Goal: Task Accomplishment & Management: Use online tool/utility

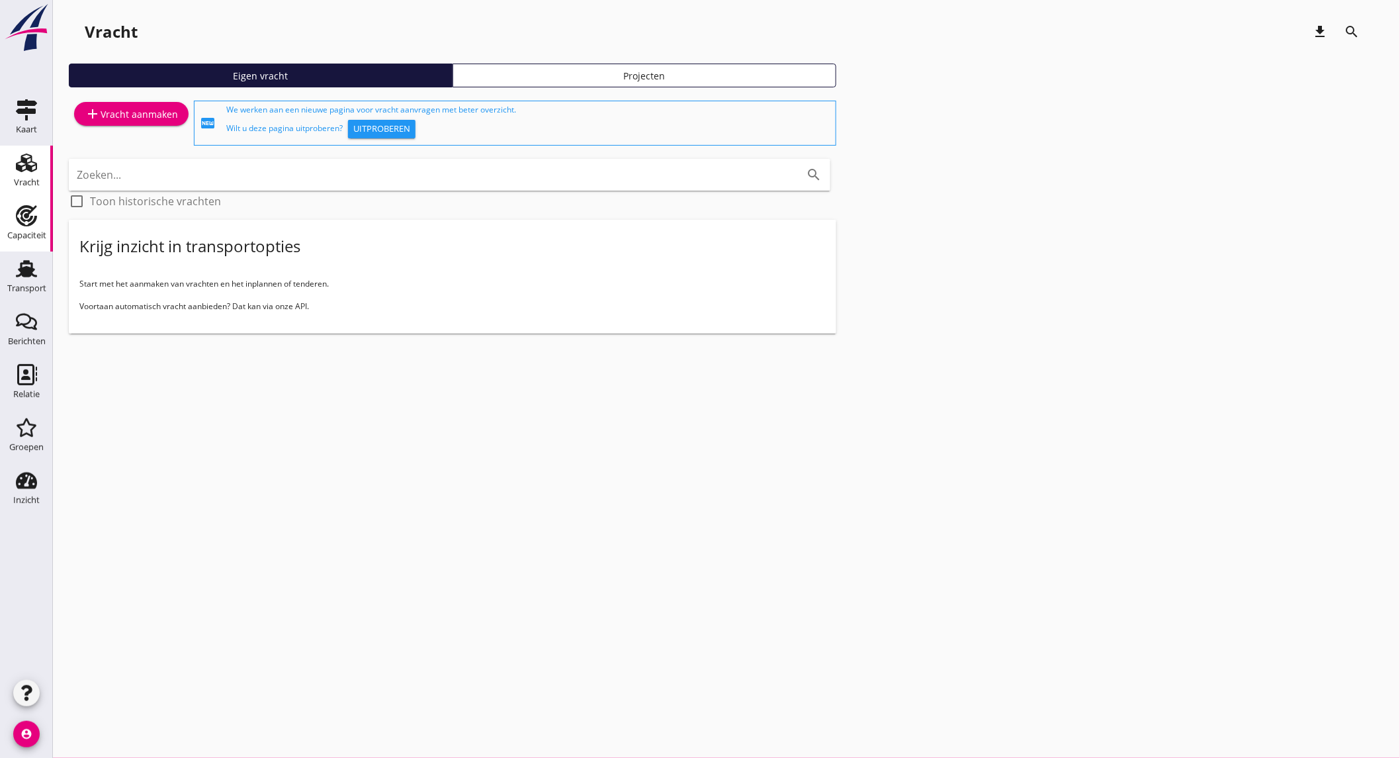
click at [30, 228] on div "Capaciteit" at bounding box center [26, 235] width 39 height 19
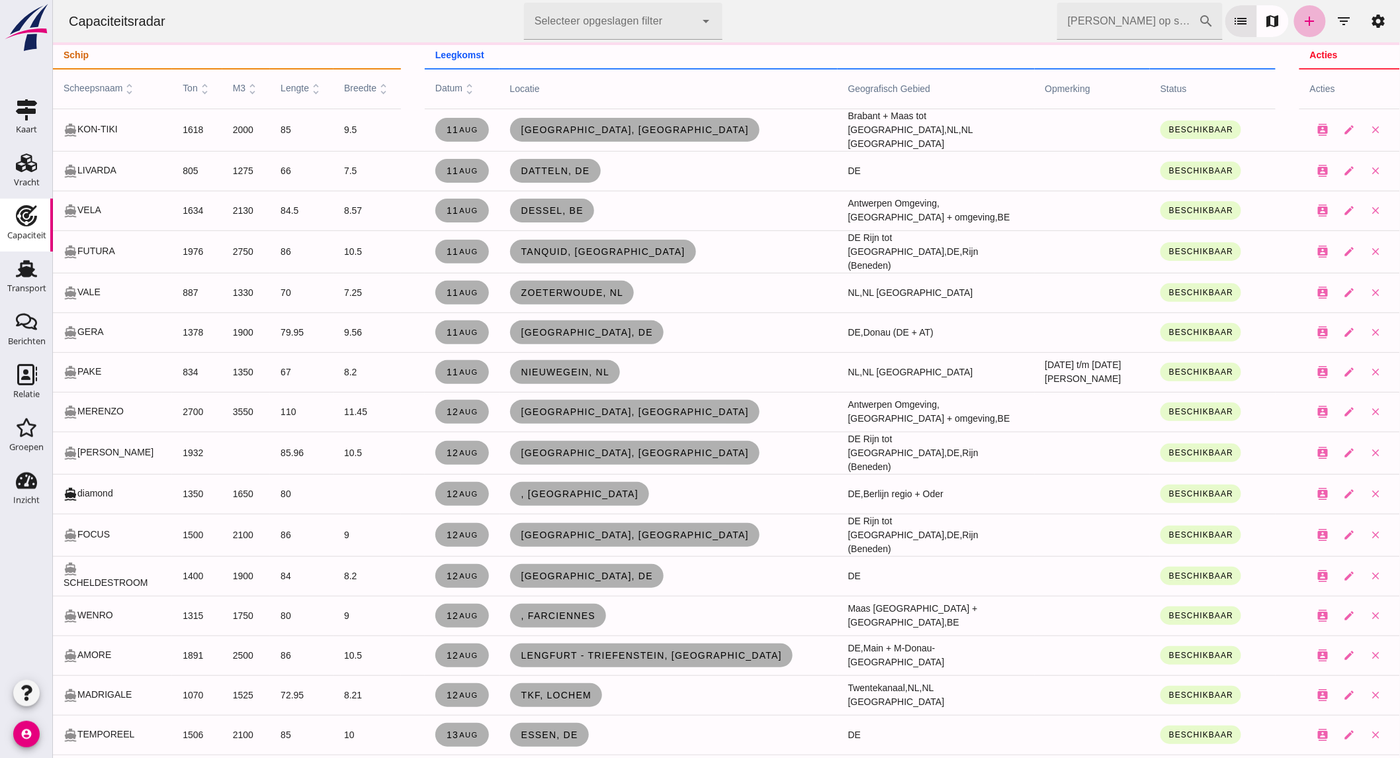
click at [1301, 18] on icon "add" at bounding box center [1309, 21] width 16 height 16
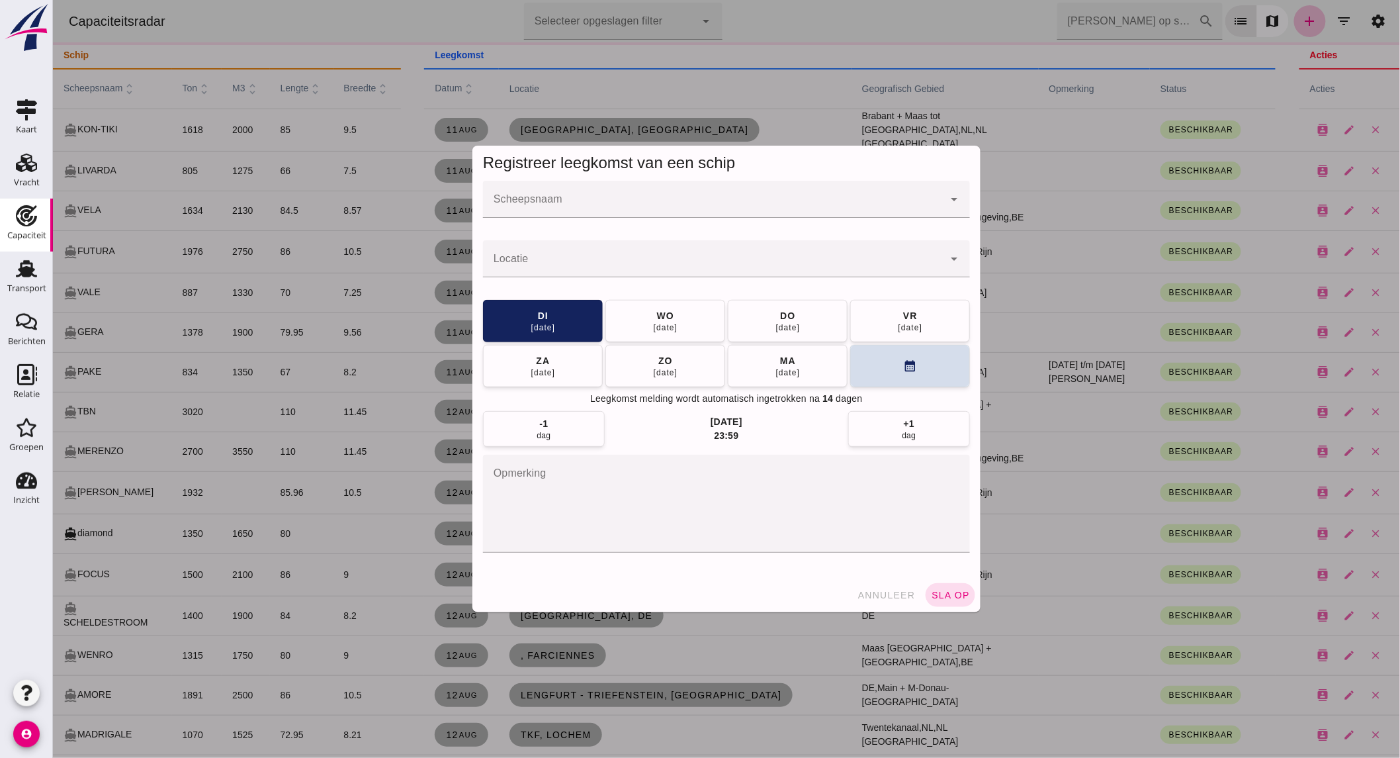
click input "Scheepsnaam"
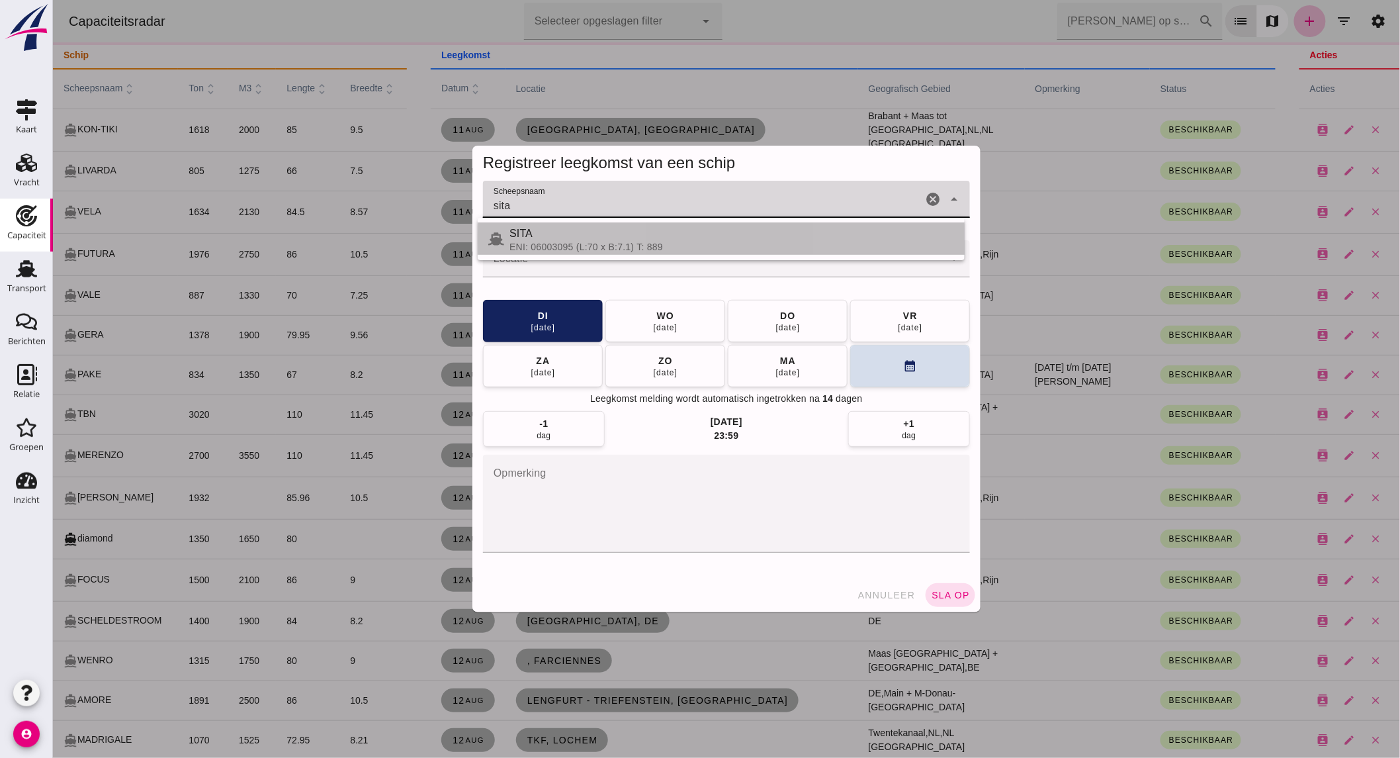
click at [580, 240] on div "SITA" at bounding box center [731, 234] width 445 height 16
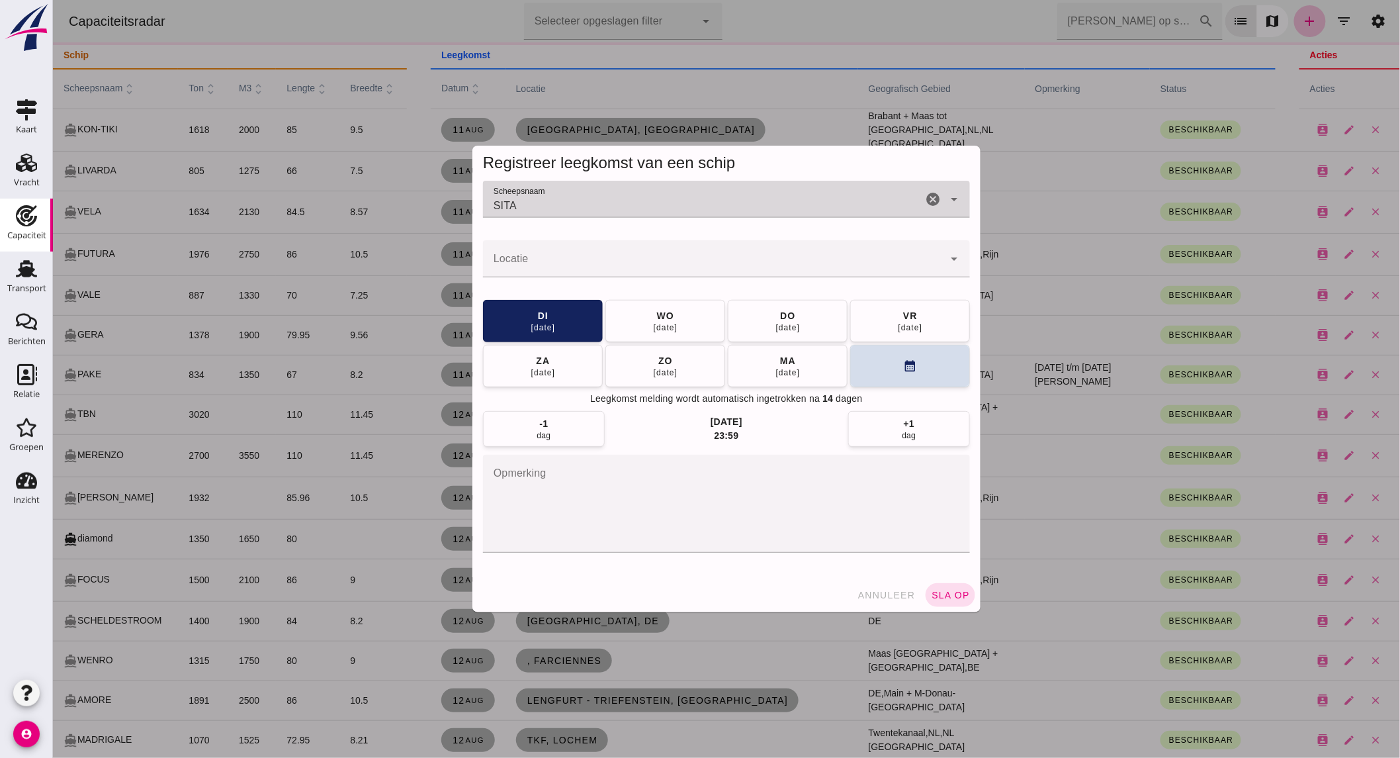
type input "SITA"
click input "Locatie"
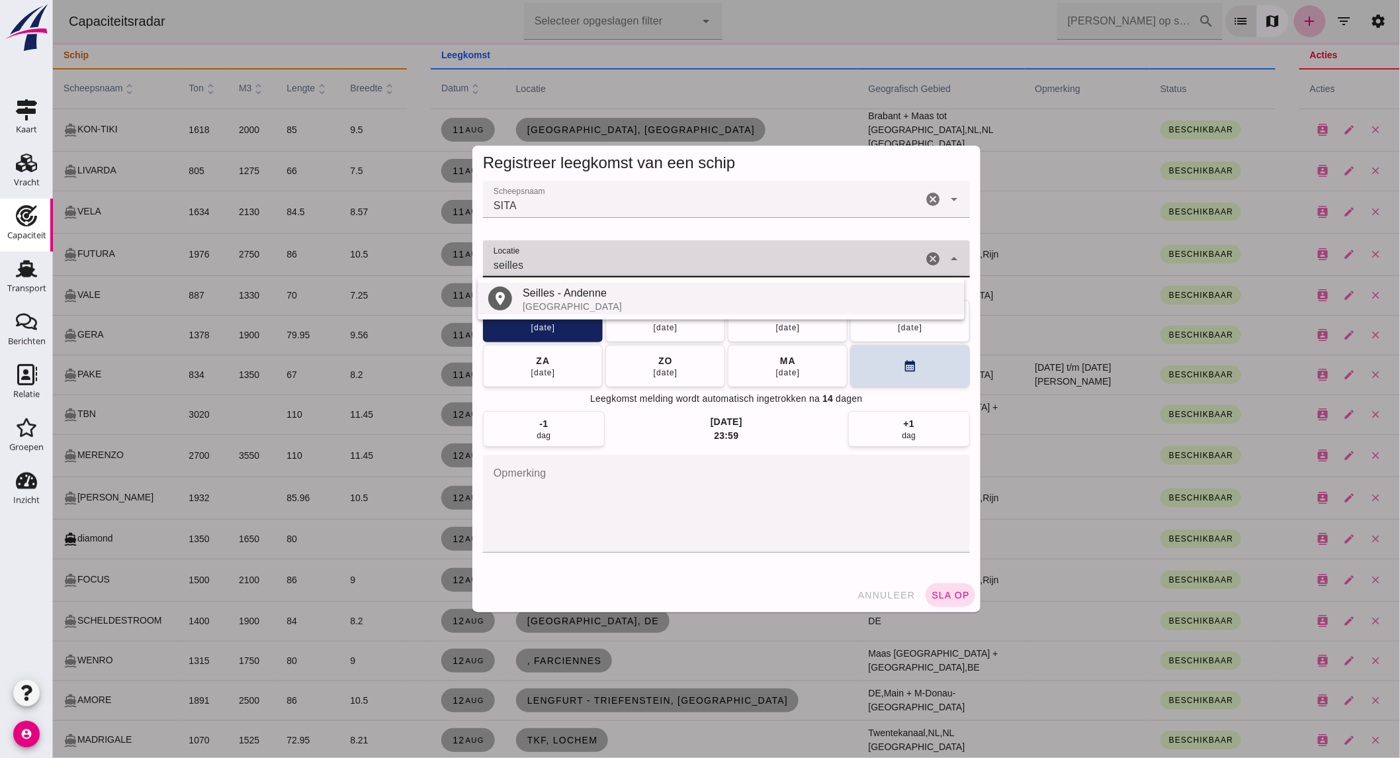
click at [635, 303] on div "[GEOGRAPHIC_DATA]" at bounding box center [737, 306] width 431 height 11
type input "Seilles - Andenne - Provincie Namen"
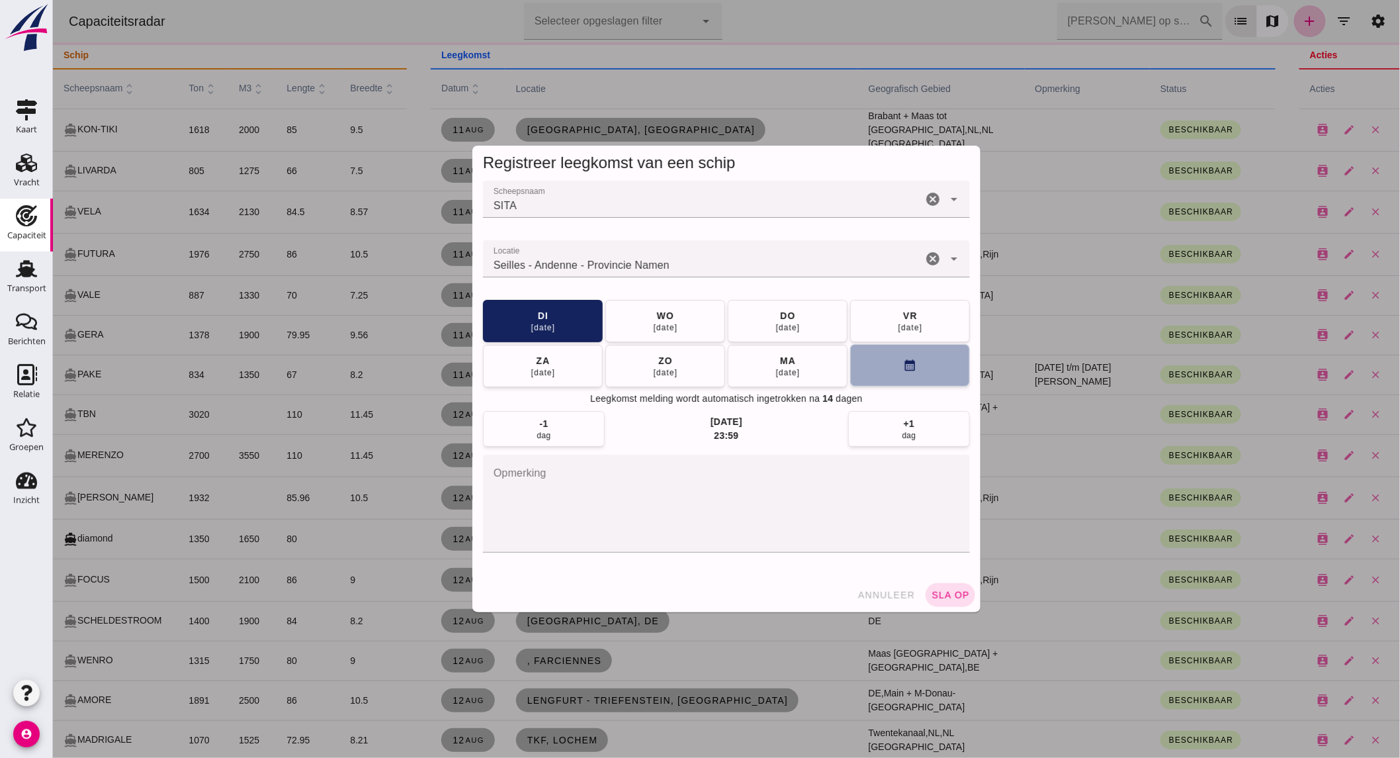
click button "calendar_month"
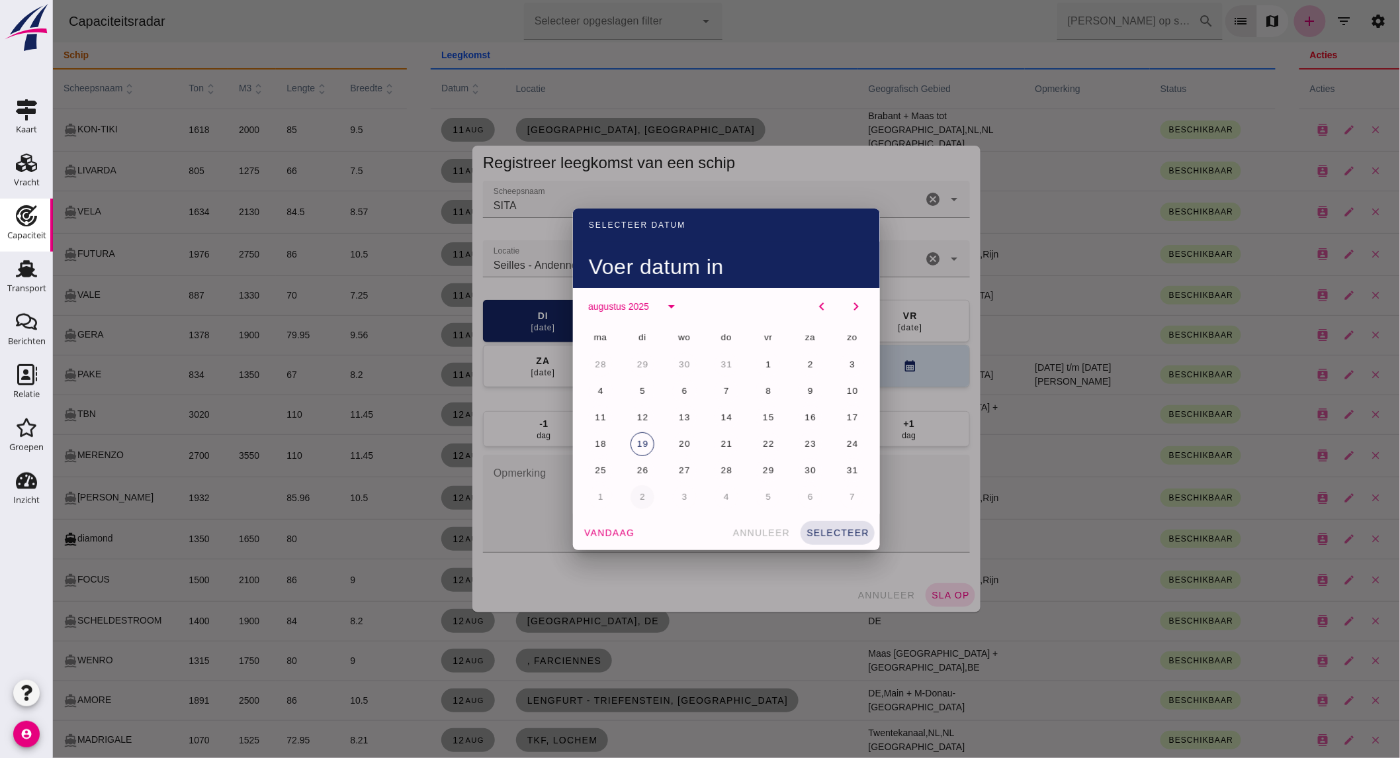
click span "2"
click button "selecteer"
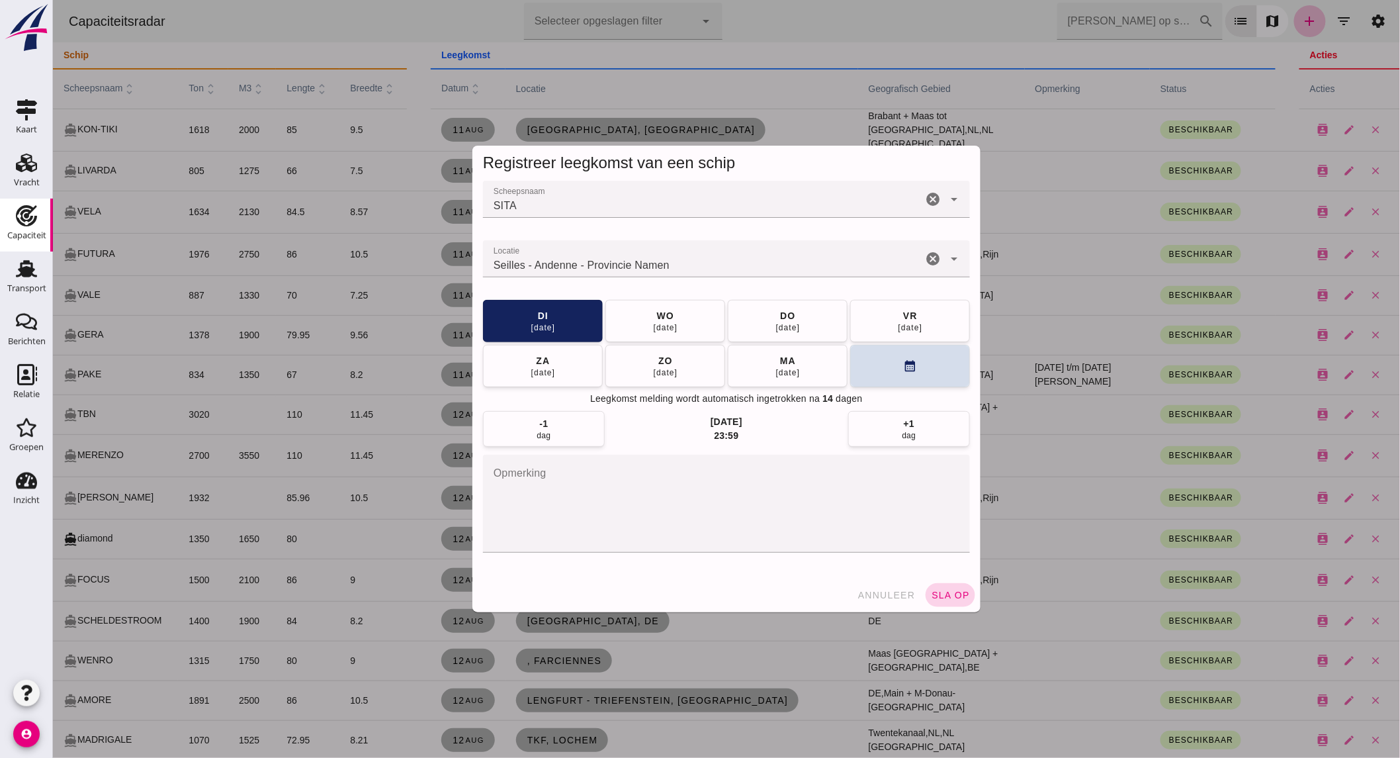
click span "sla op"
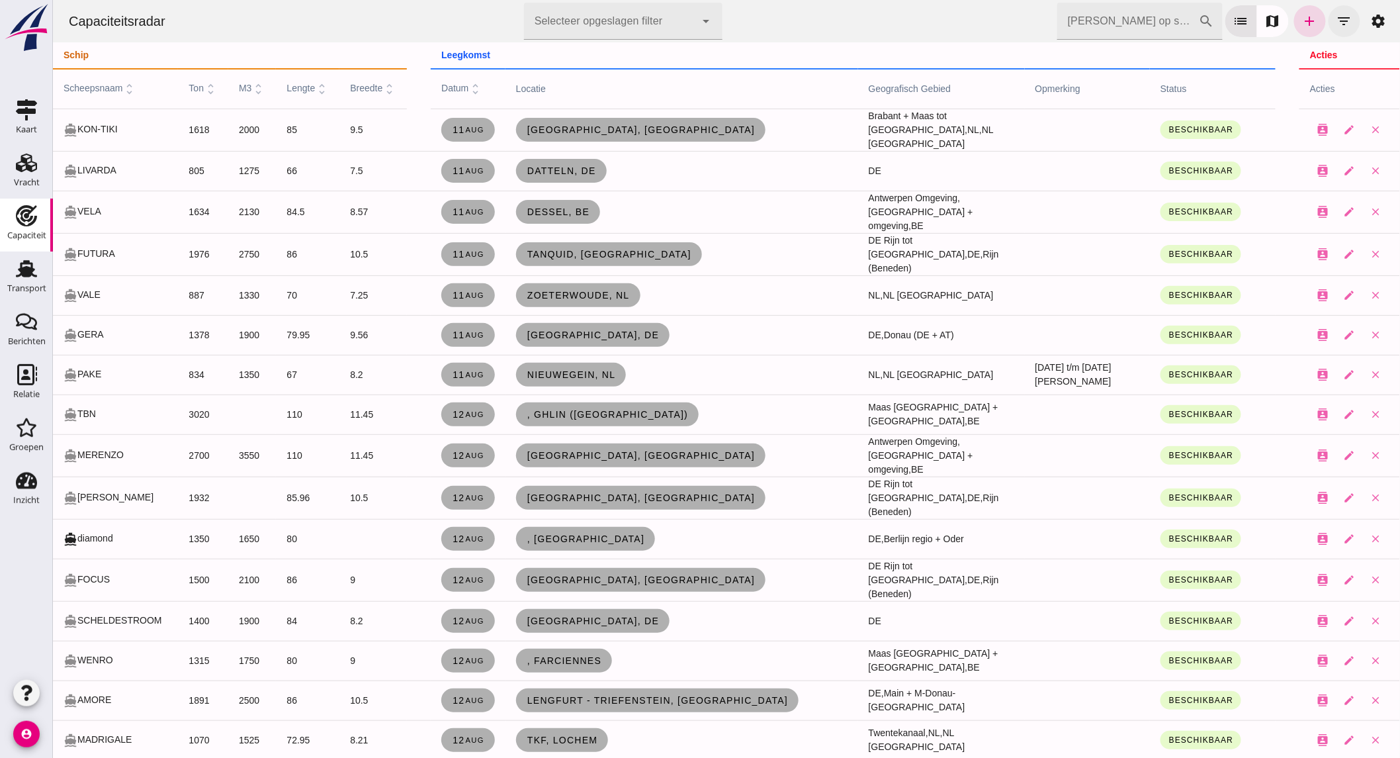
click button "filter_list"
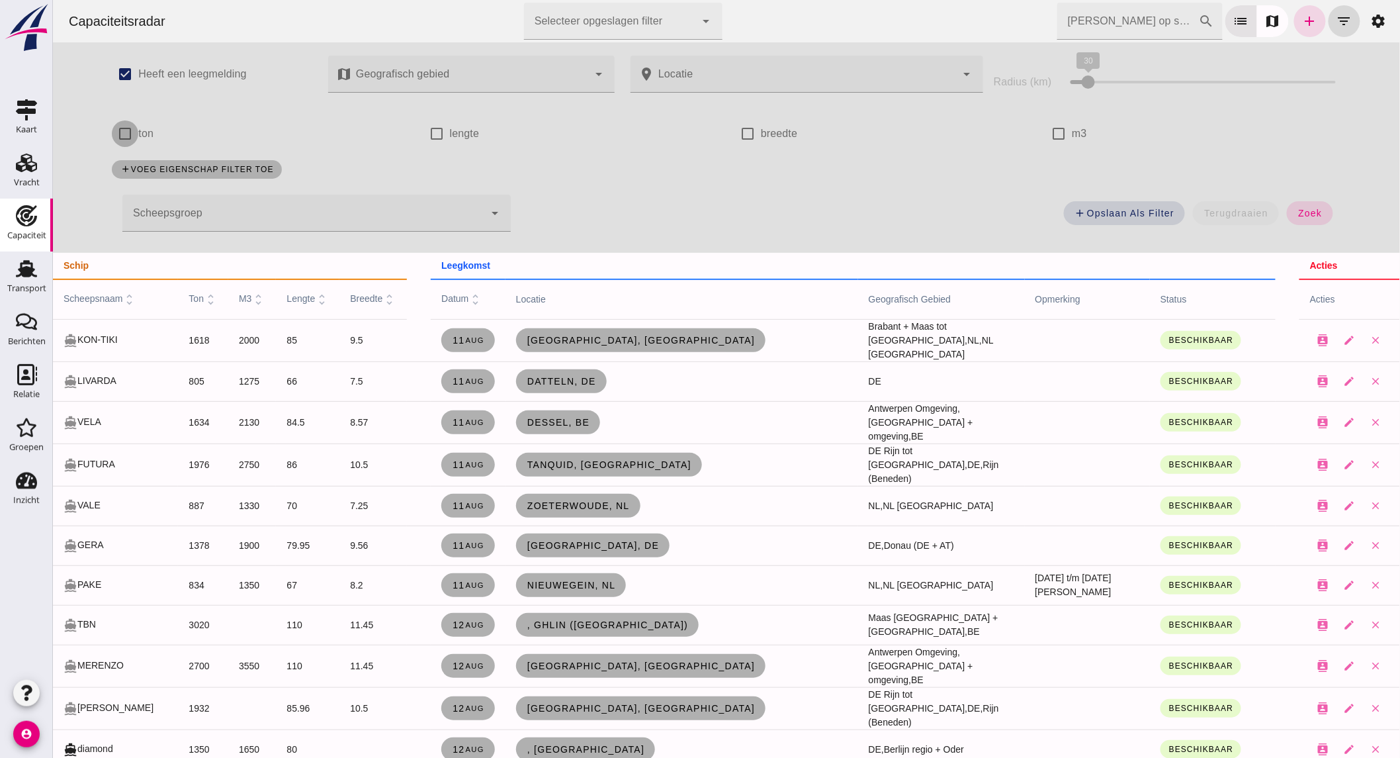
click input "ton"
checkbox input "true"
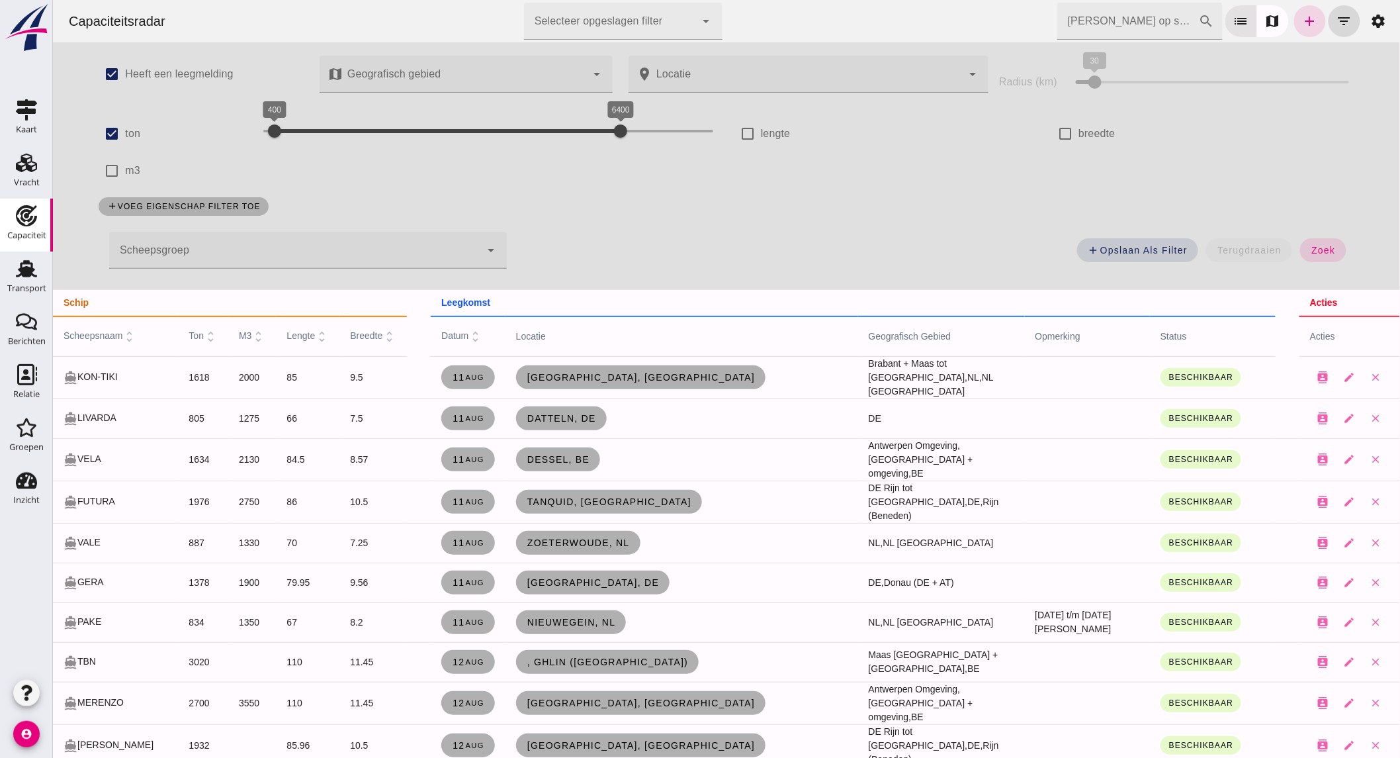
drag, startPoint x: 114, startPoint y: 165, endPoint x: 169, endPoint y: 159, distance: 55.9
click input "m3"
checkbox input "true"
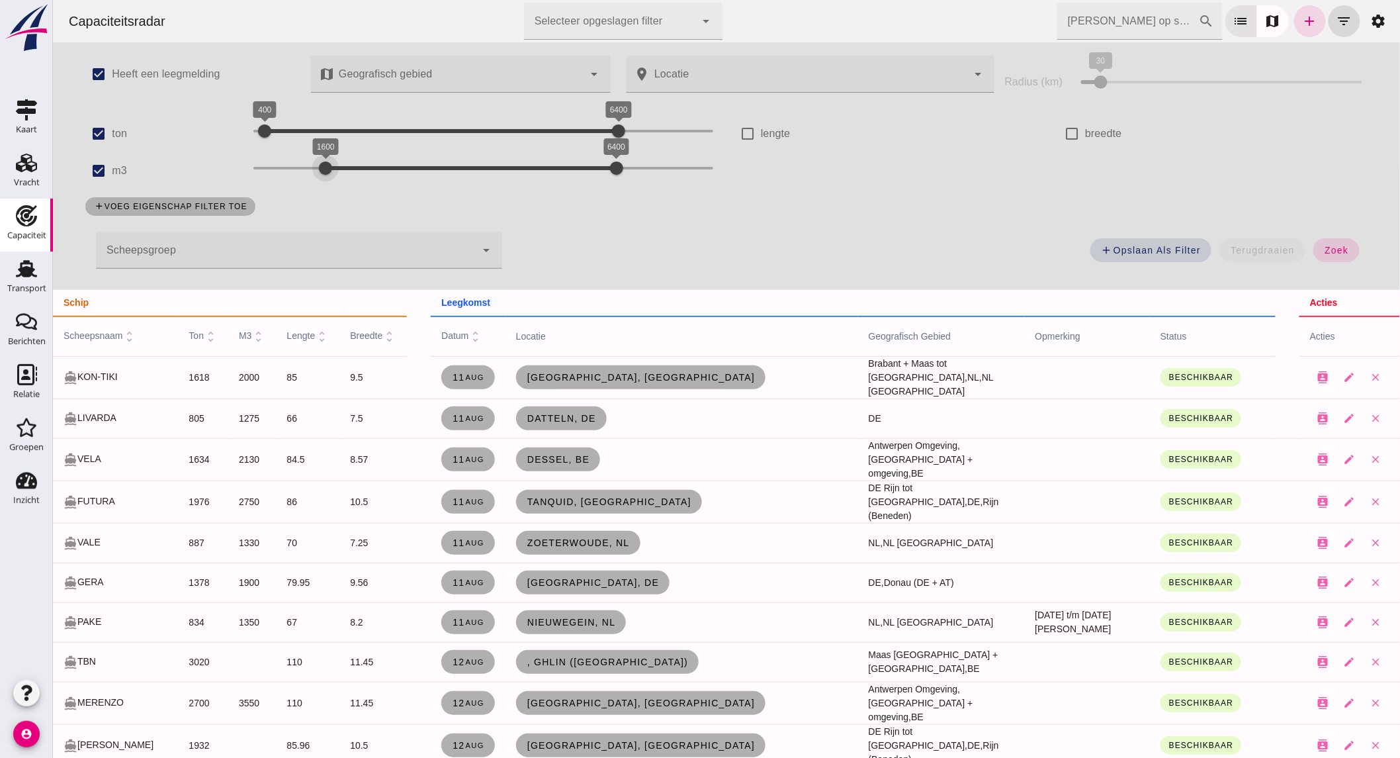
drag, startPoint x: 264, startPoint y: 167, endPoint x: 318, endPoint y: 169, distance: 54.3
click div "1600 6400 1600 6400"
drag, startPoint x: 603, startPoint y: 168, endPoint x: 355, endPoint y: 172, distance: 247.5
click at [355, 172] on div at bounding box center [367, 168] width 26 height 26
click span "zoek"
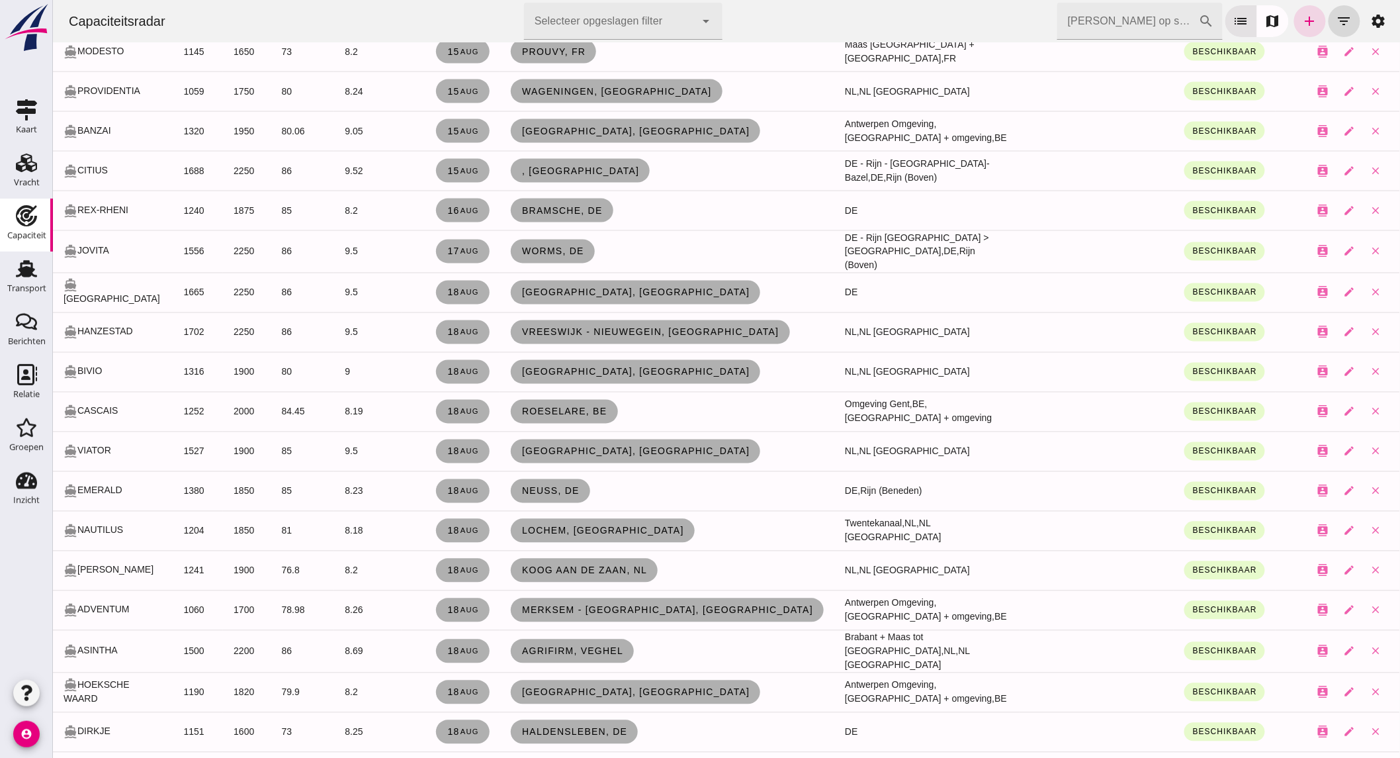
scroll to position [1837, 0]
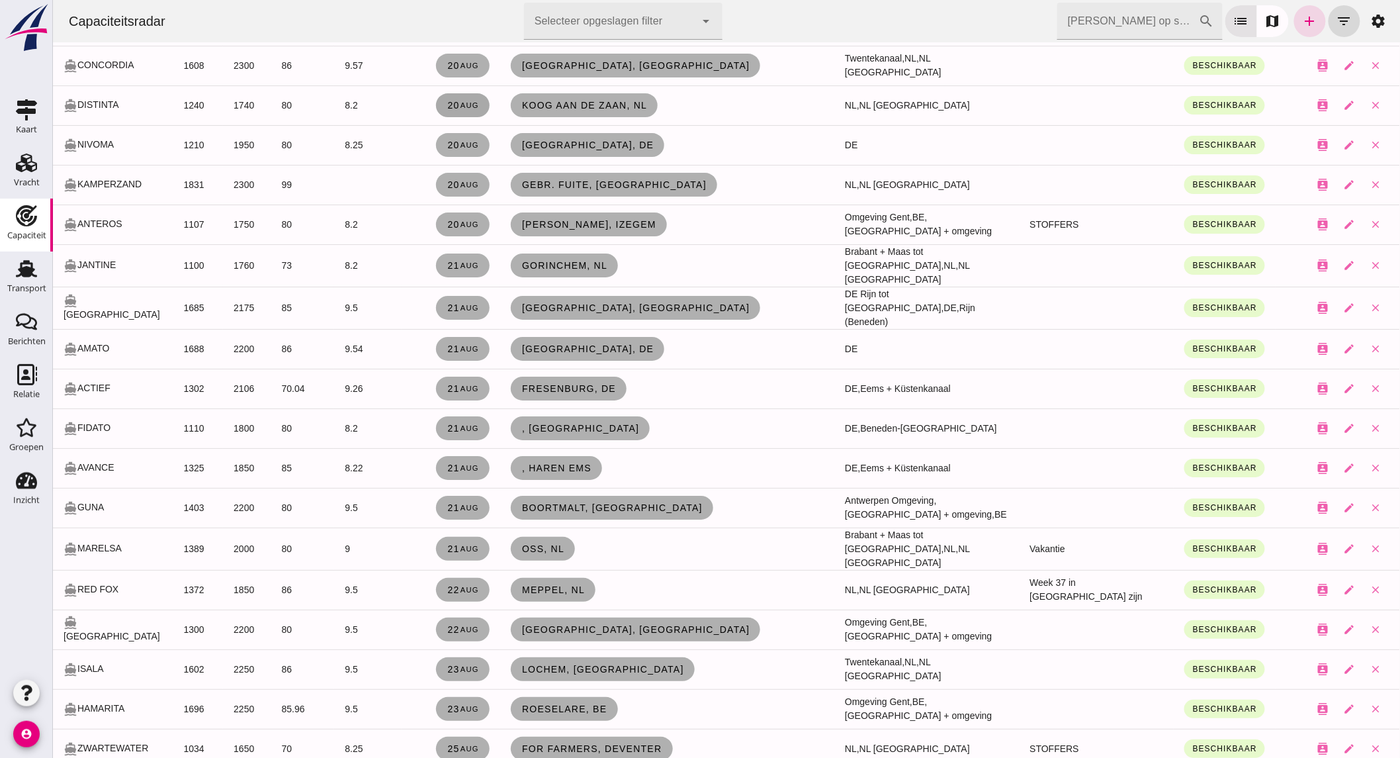
click at [476, 93] on link "[DATE]" at bounding box center [462, 105] width 54 height 24
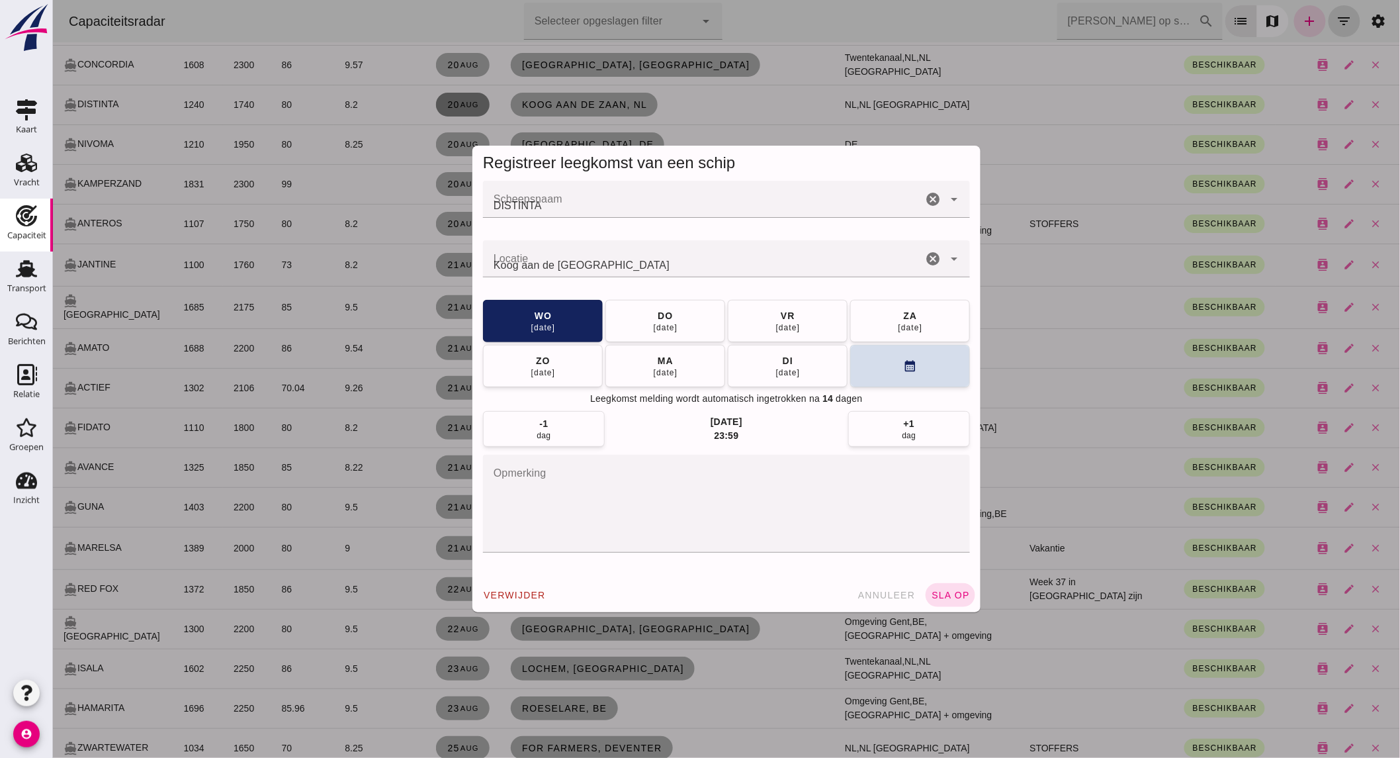
scroll to position [0, 0]
click icon "cancel"
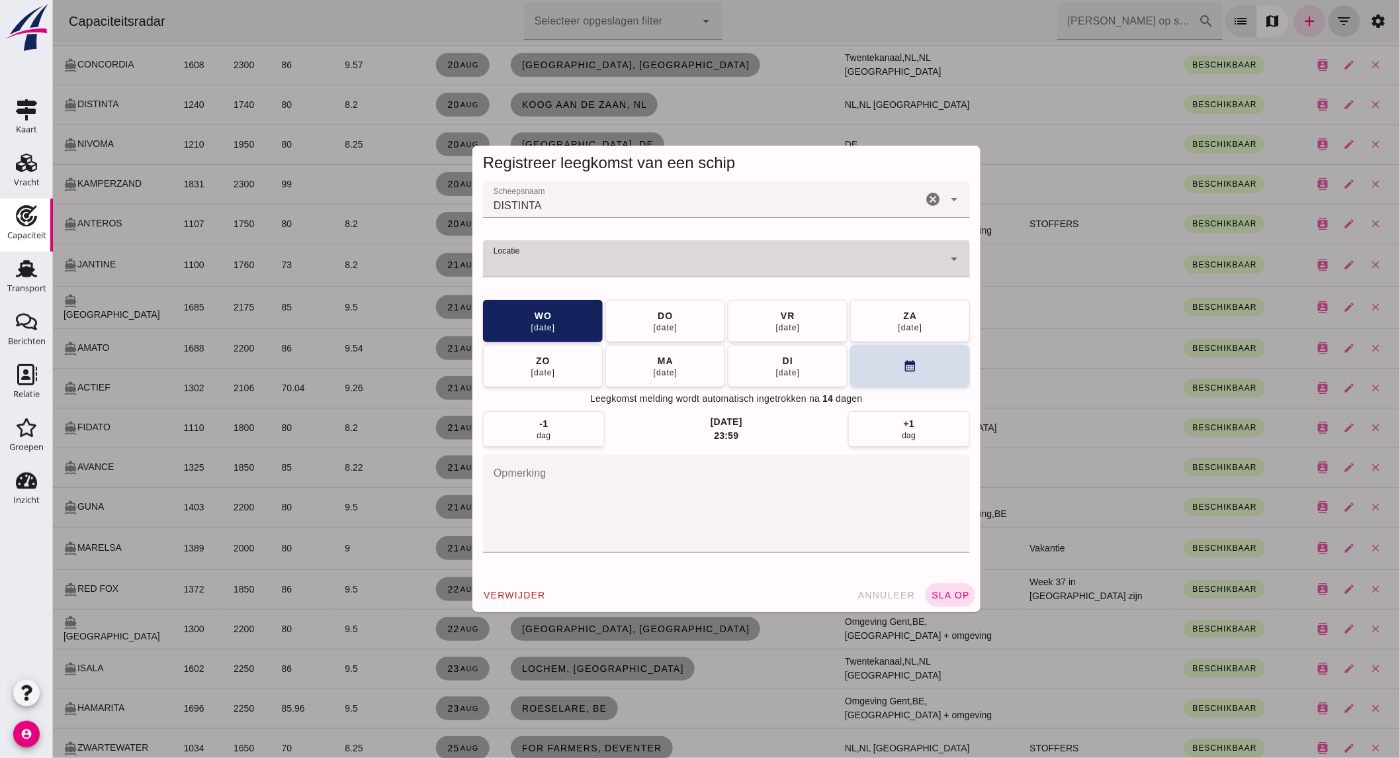
click input "Locatie"
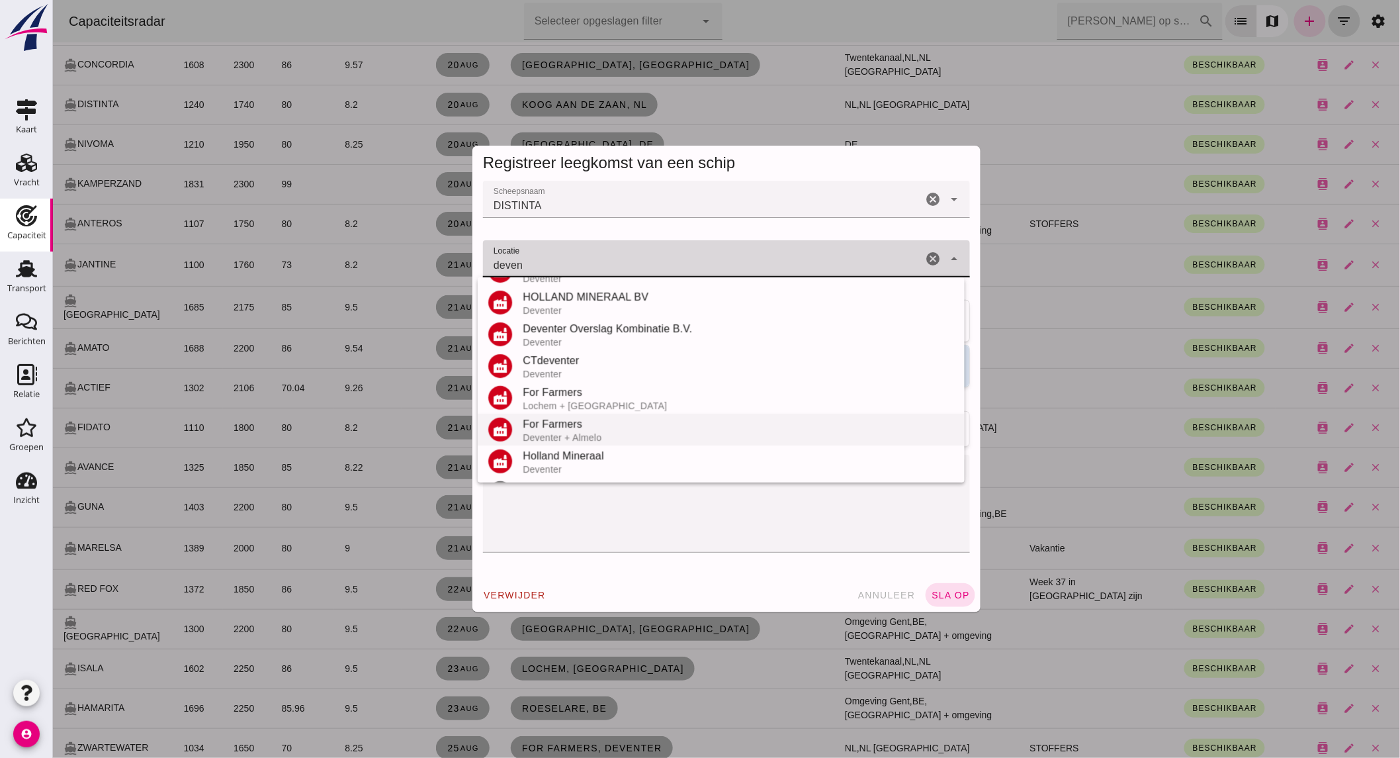
scroll to position [314, 0]
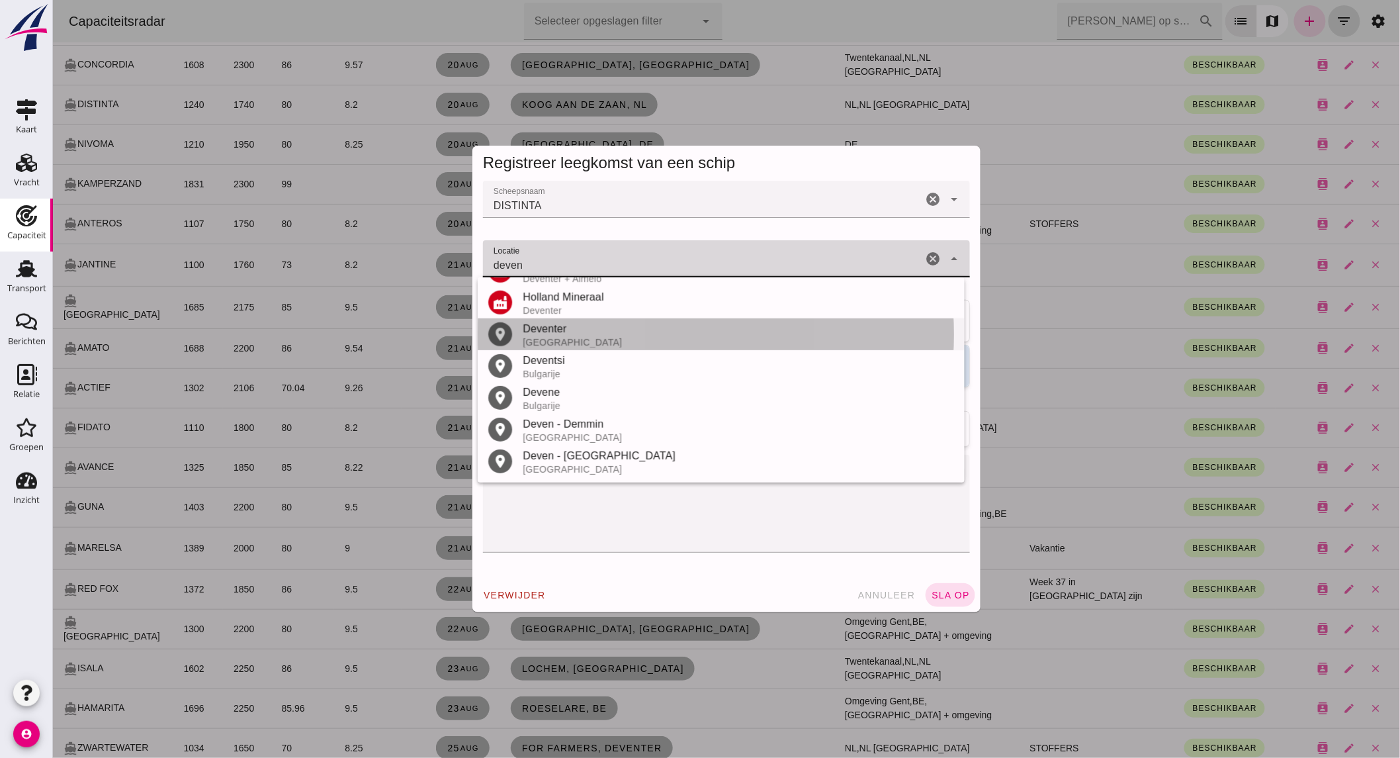
click at [589, 333] on div "Deventer" at bounding box center [737, 329] width 431 height 16
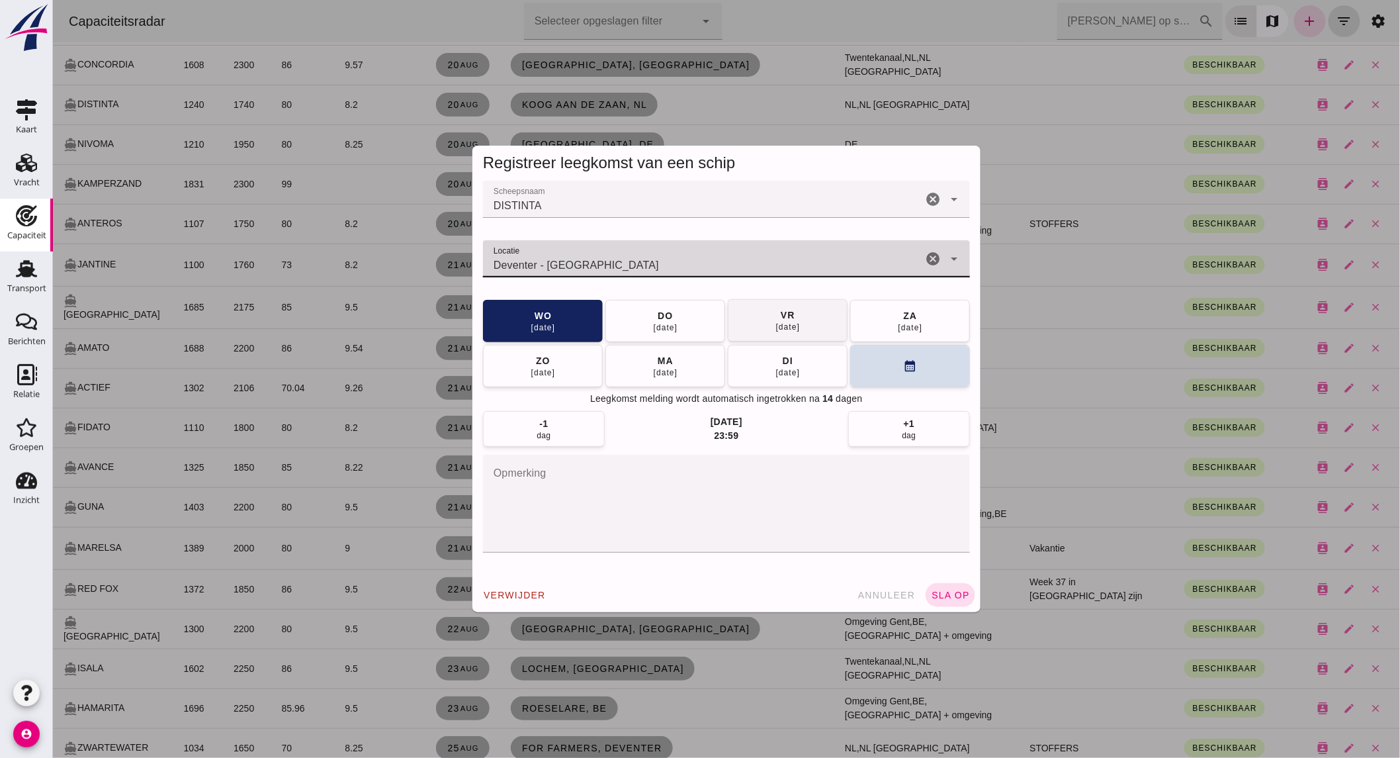
type input "Deventer - [GEOGRAPHIC_DATA]"
click button "[DATE]"
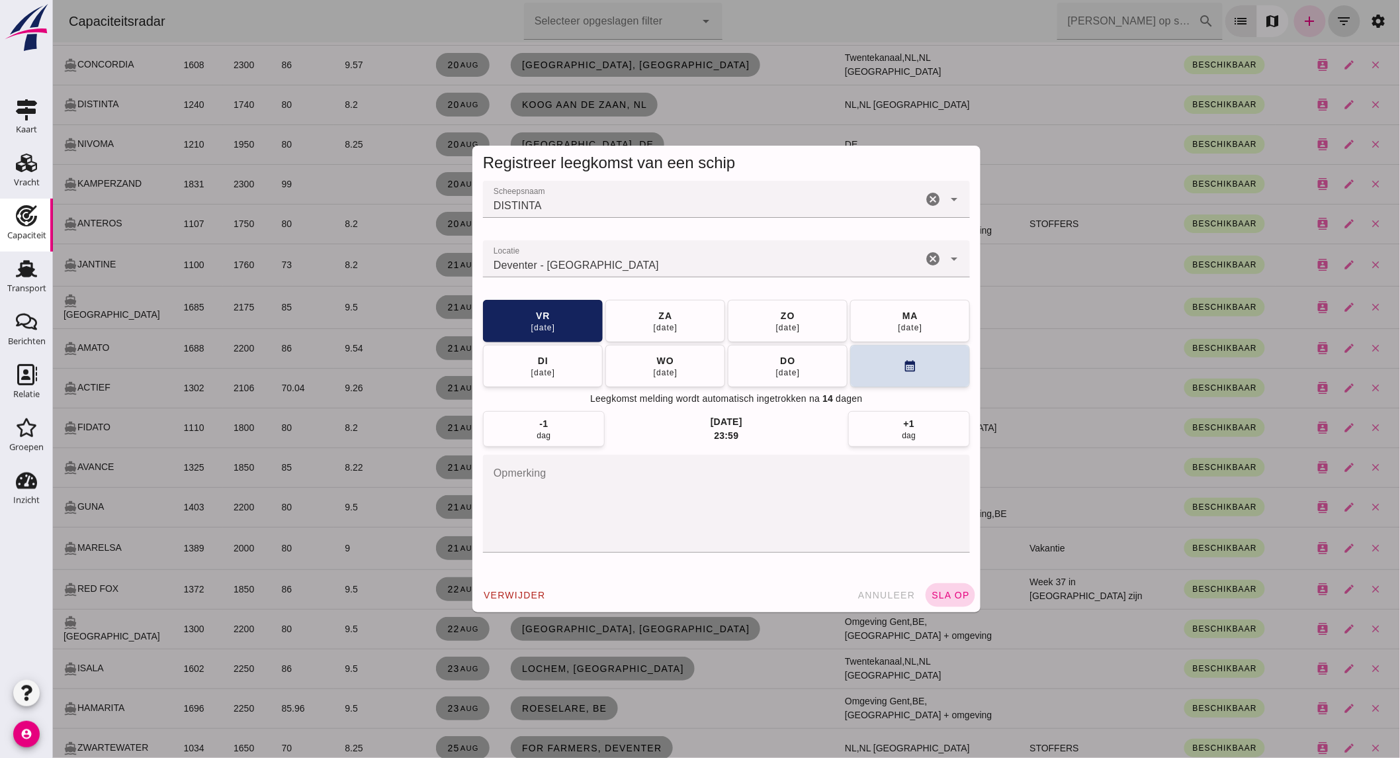
click span "sla op"
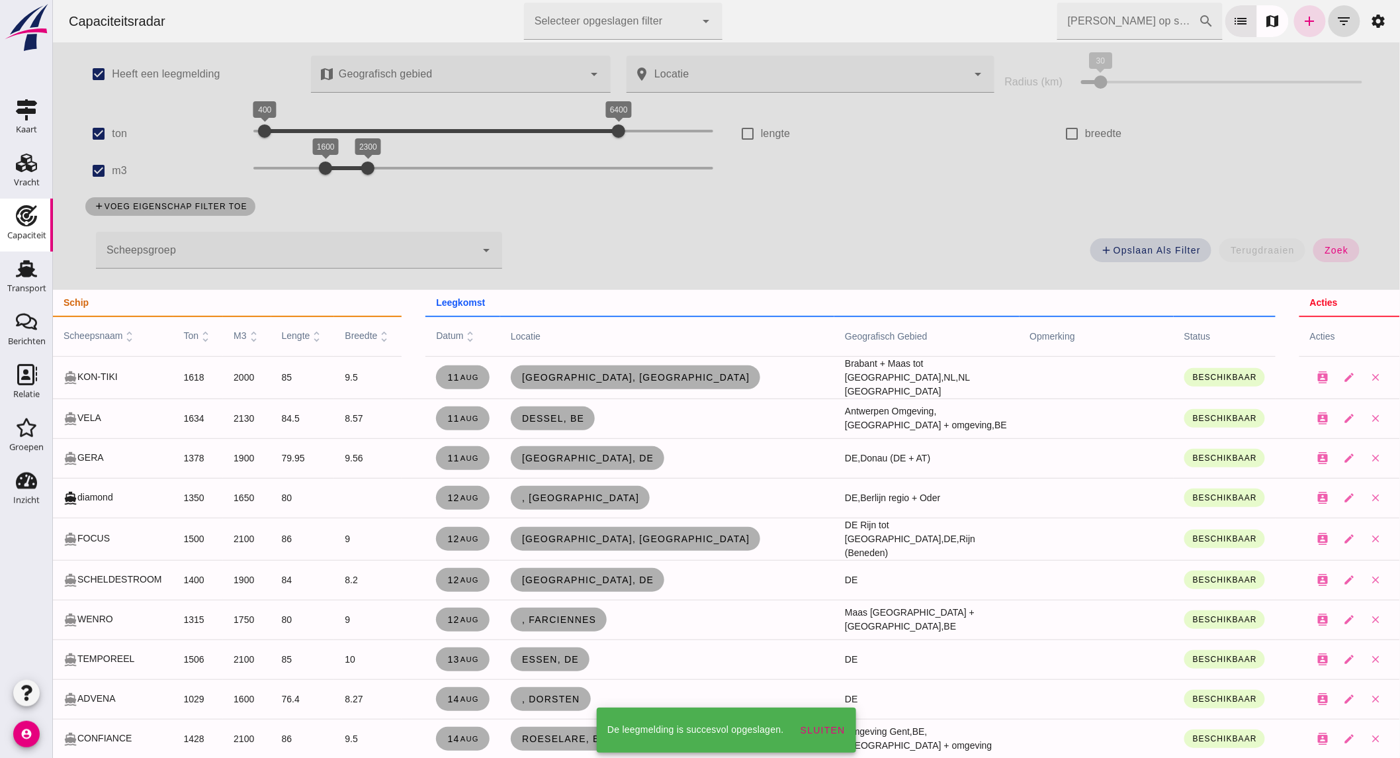
scroll to position [1837, 0]
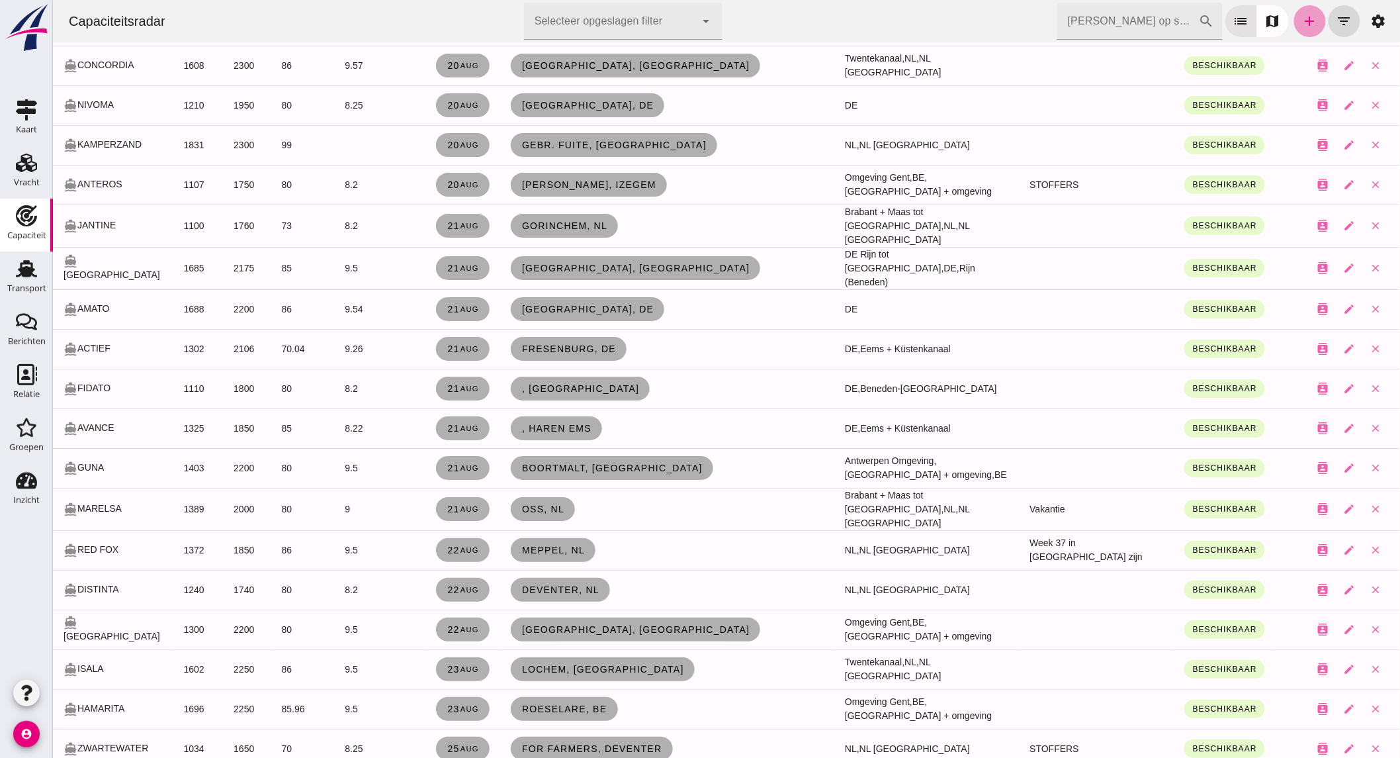
click link "add"
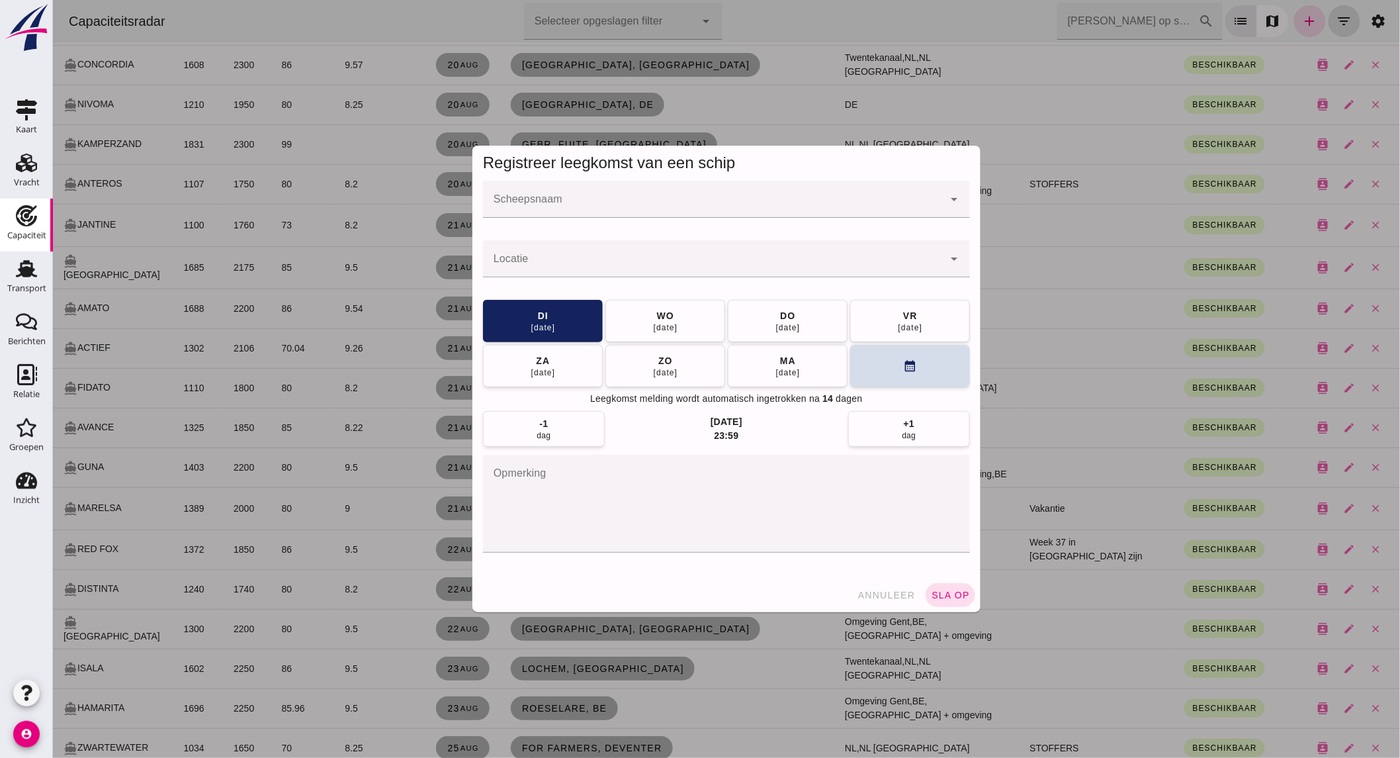
scroll to position [0, 0]
click input "Scheepsnaam"
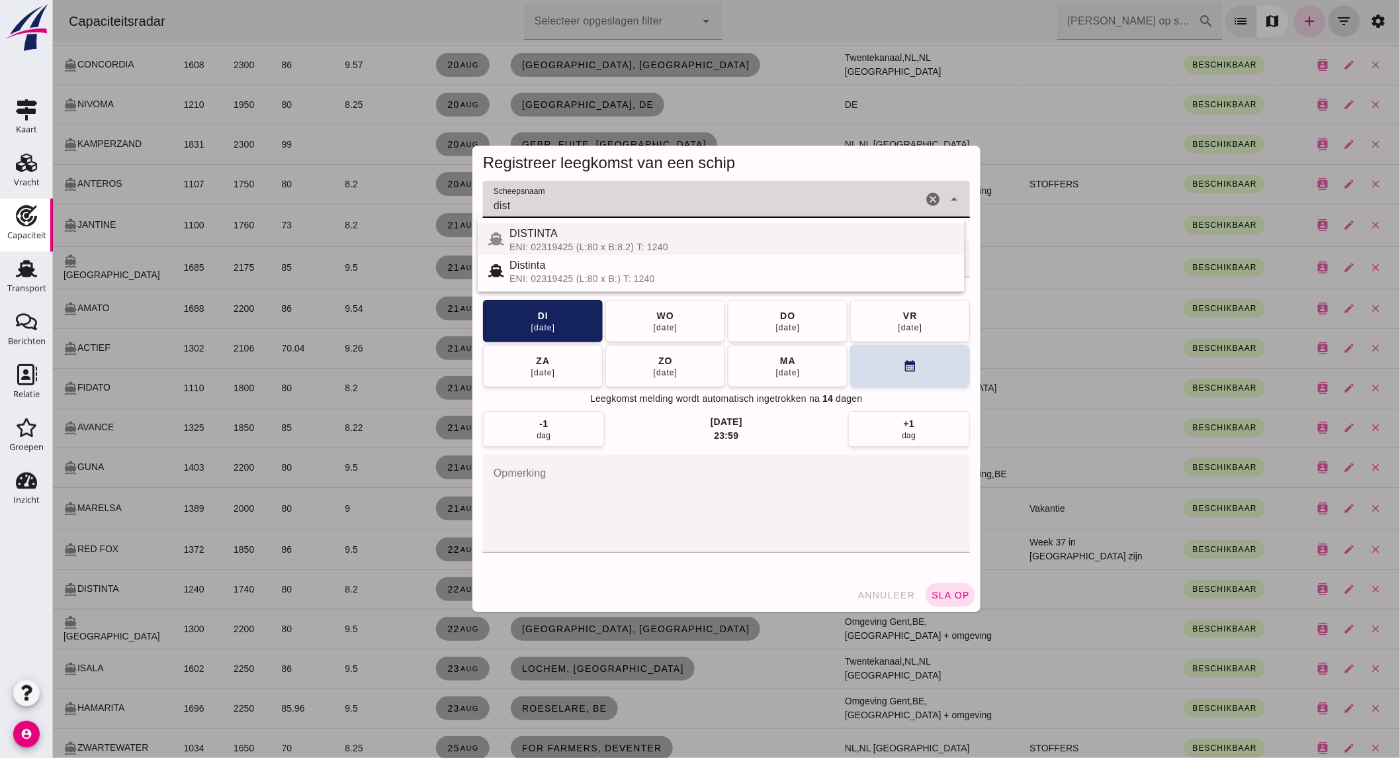
click at [616, 239] on div "DISTINTA" at bounding box center [731, 234] width 445 height 16
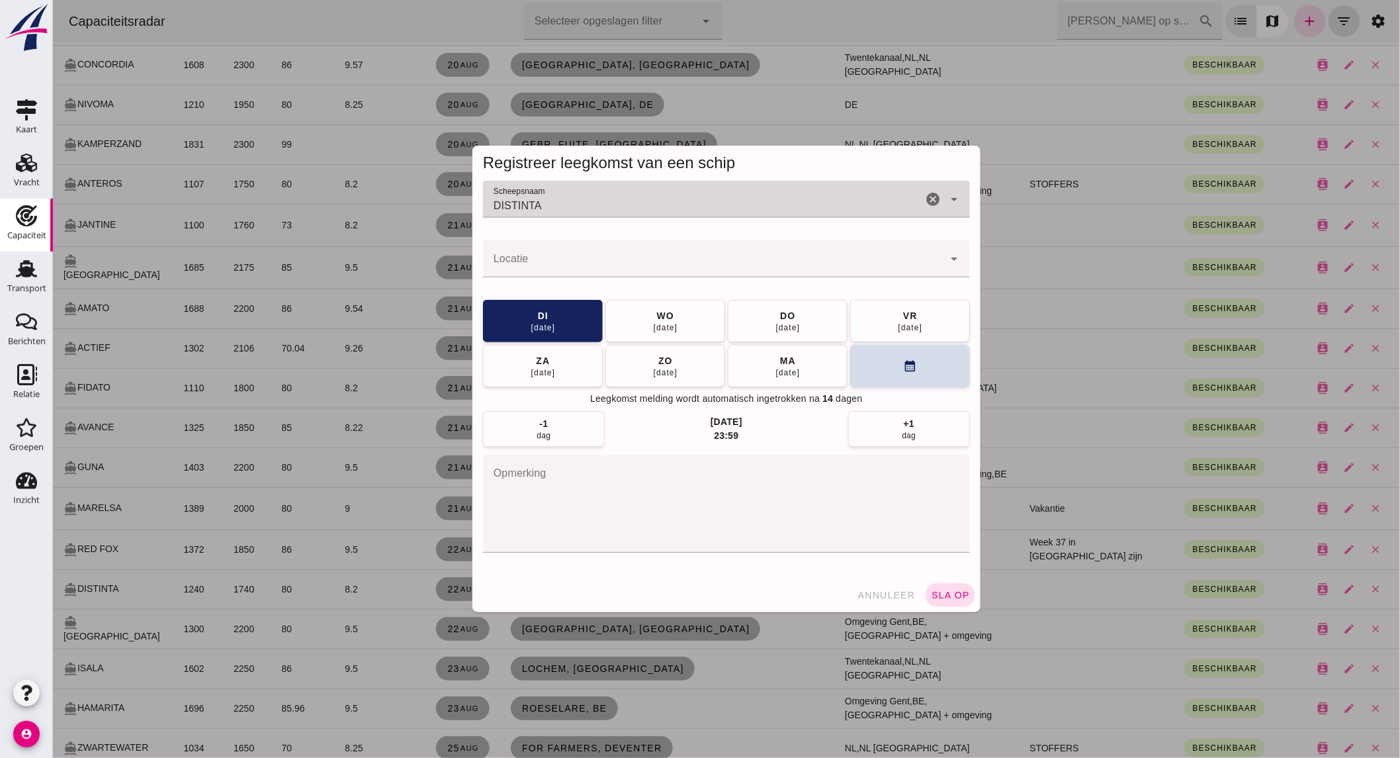
type input "DISTINTA"
click input "Locatie"
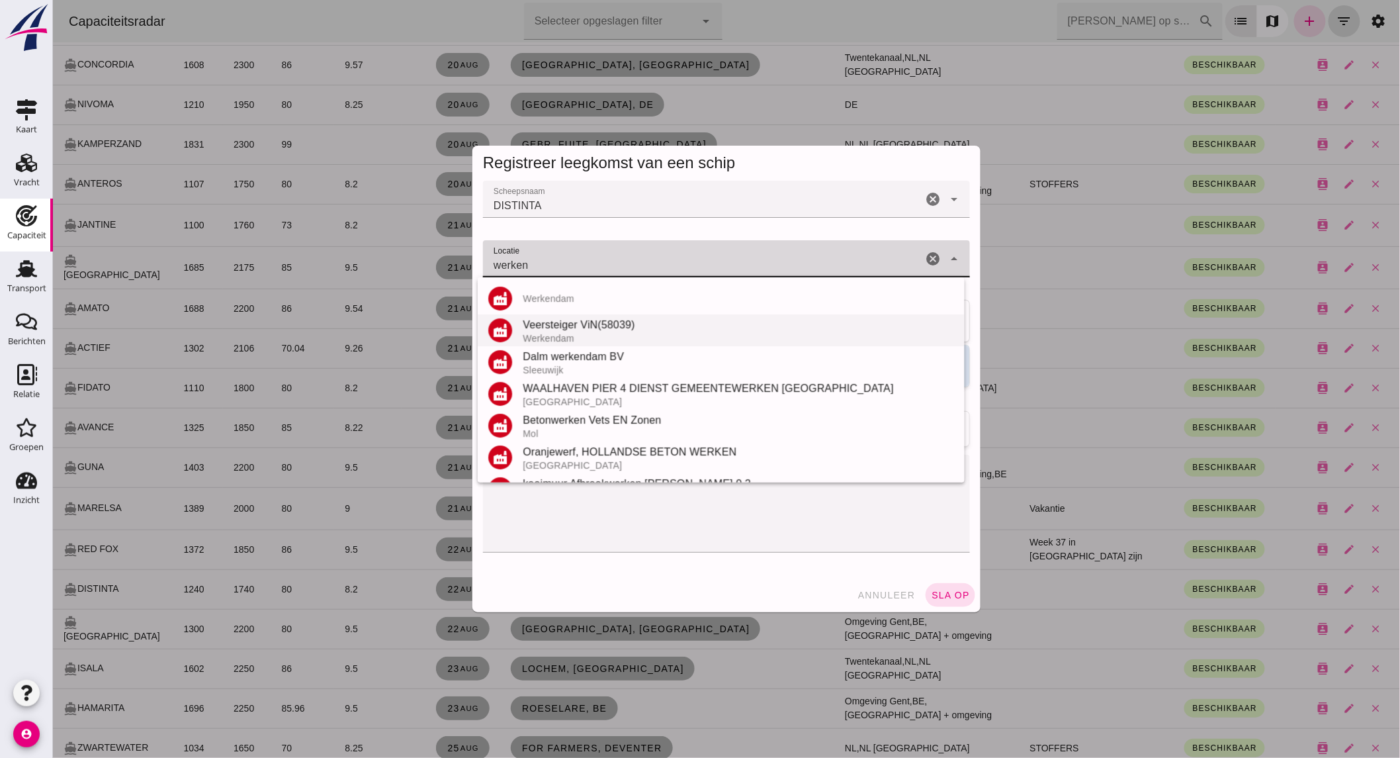
scroll to position [187, 0]
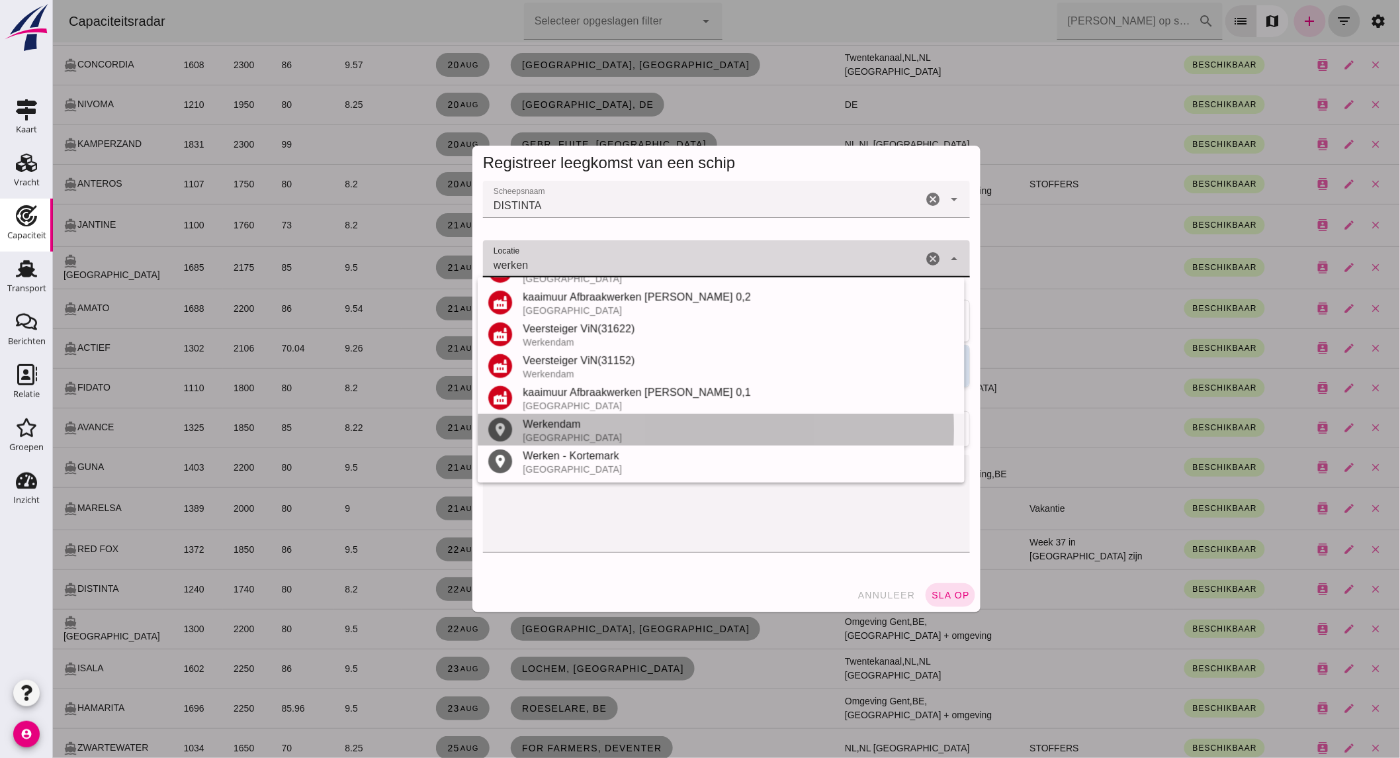
click at [562, 427] on div "Werkendam" at bounding box center [737, 424] width 431 height 16
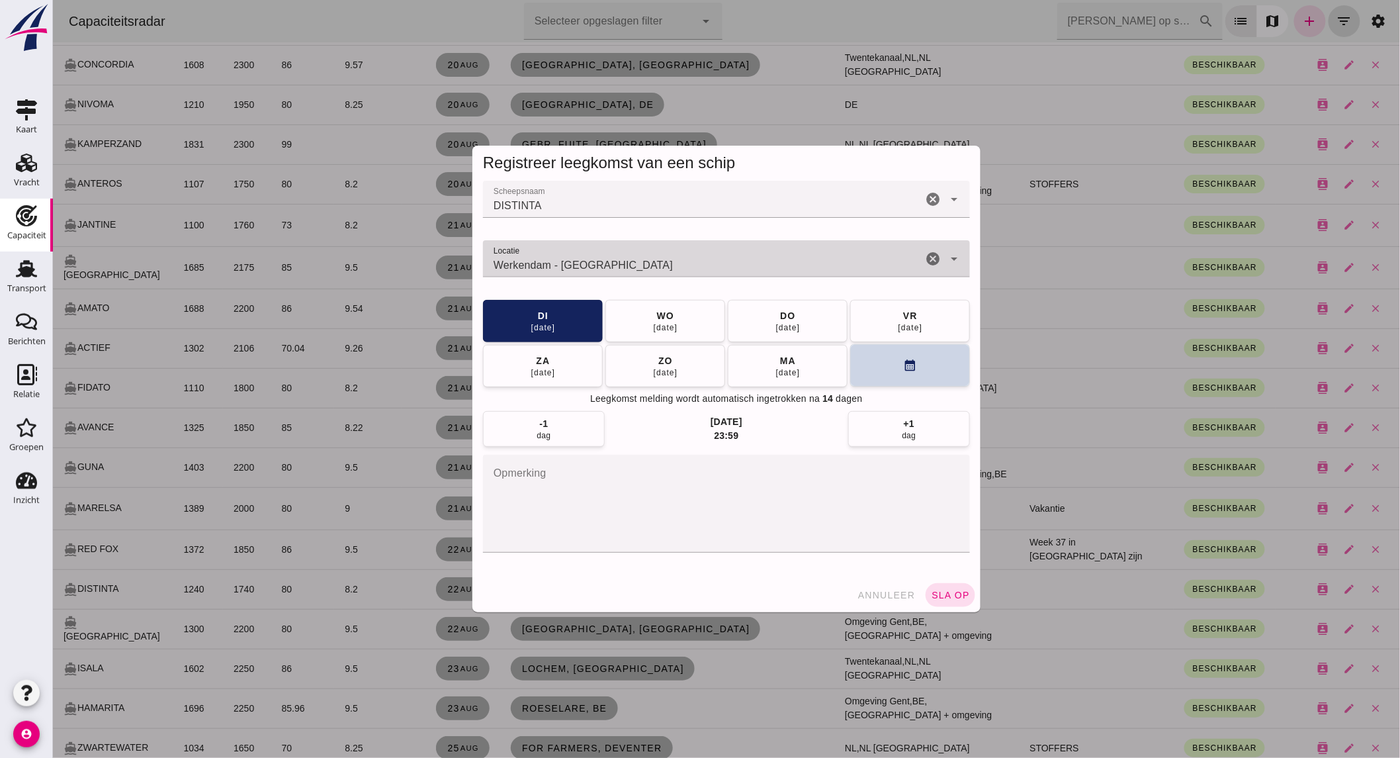
type input "Werkendam - [GEOGRAPHIC_DATA]"
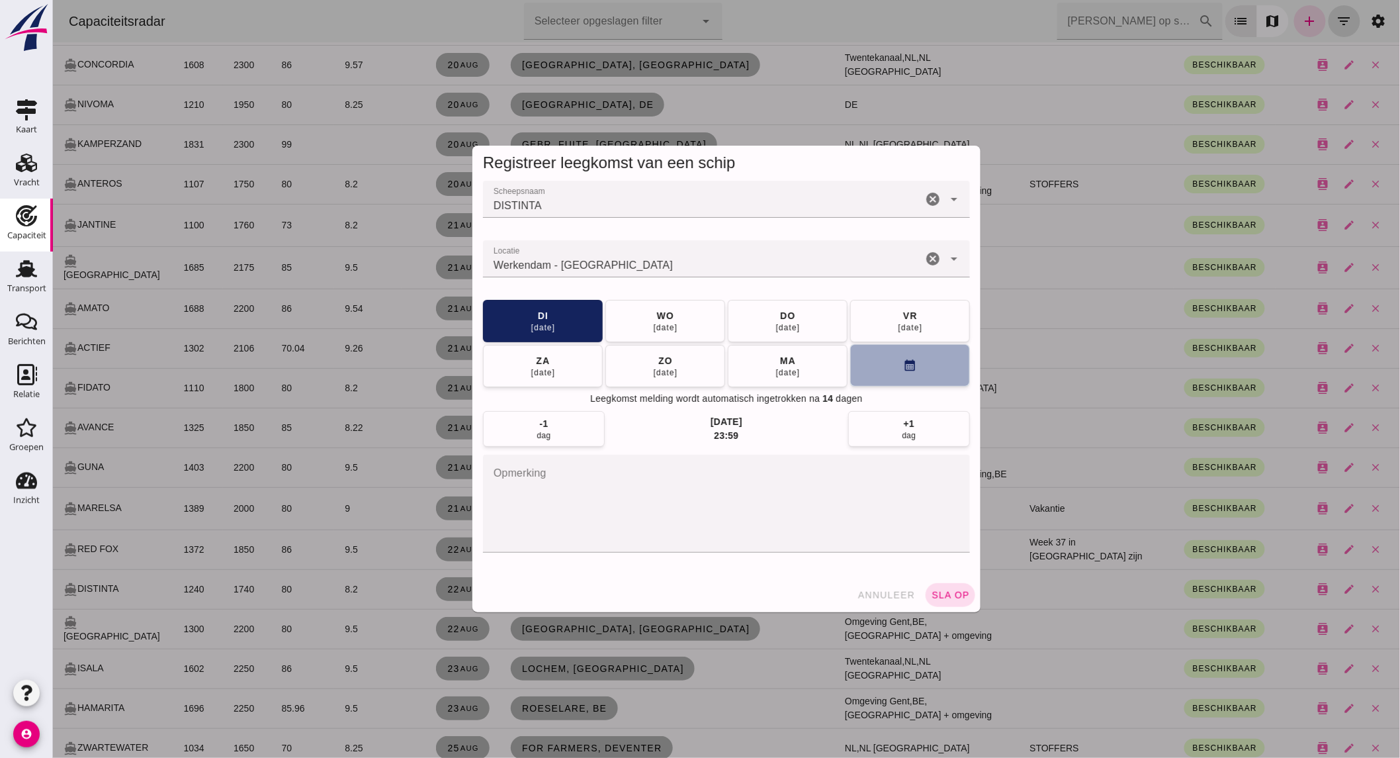
click button "calendar_month"
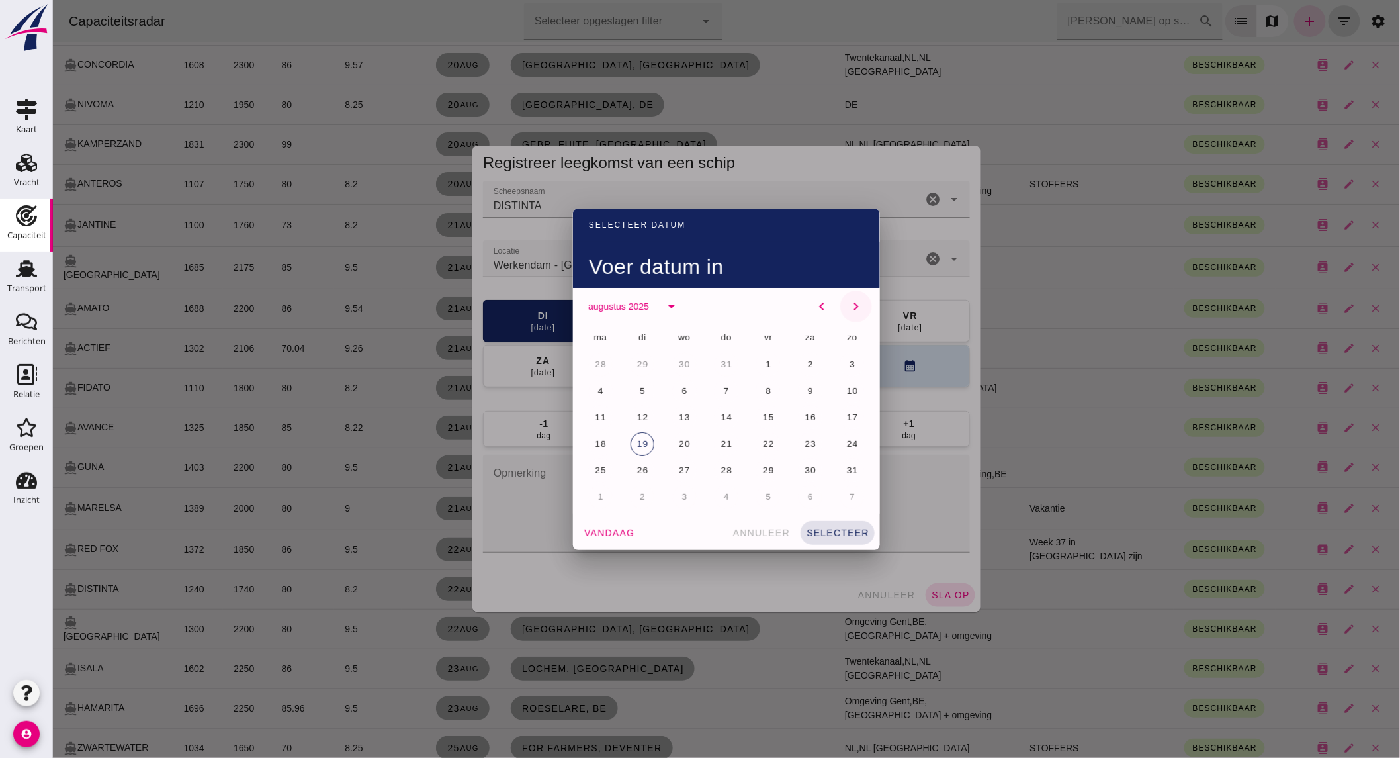
click at [855, 302] on icon "chevron_right" at bounding box center [855, 306] width 16 height 16
click span "1"
click span "selecteer"
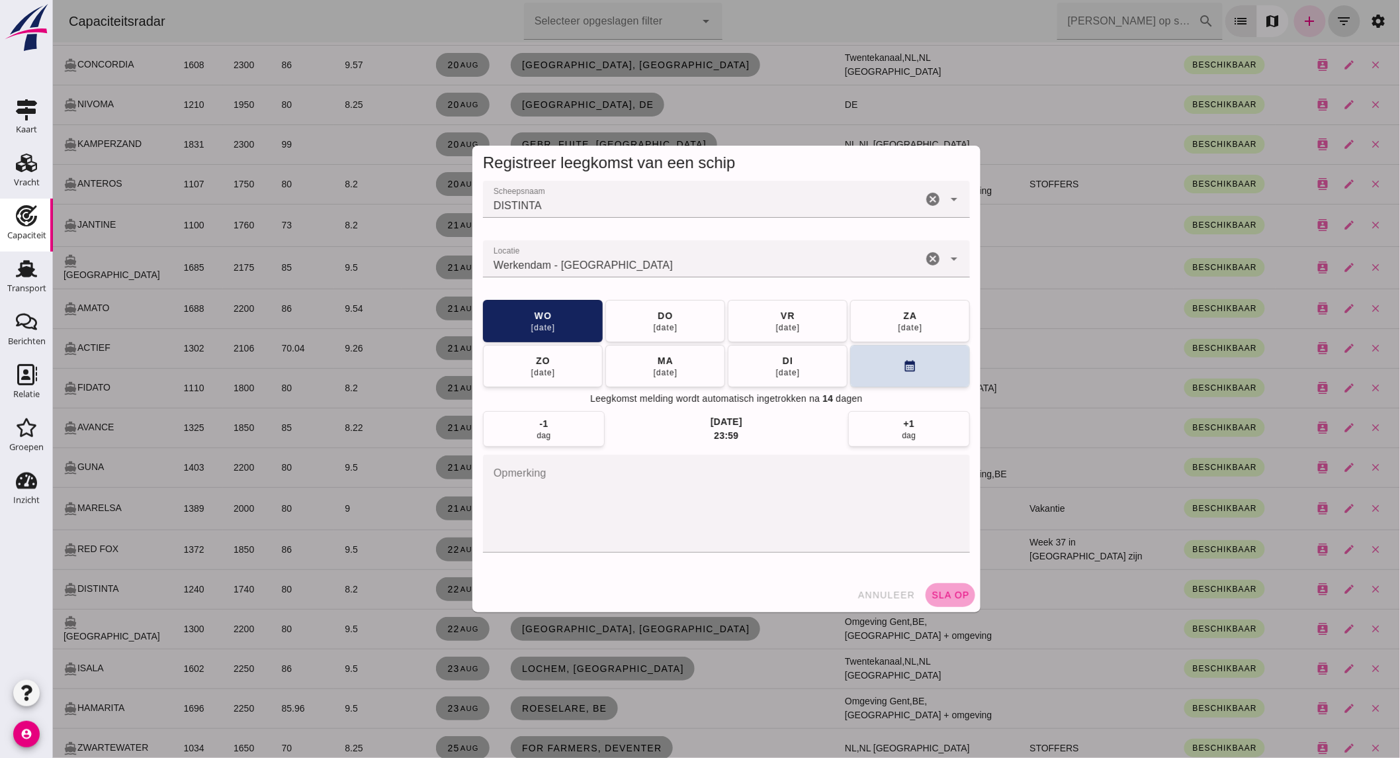
click span "sla op"
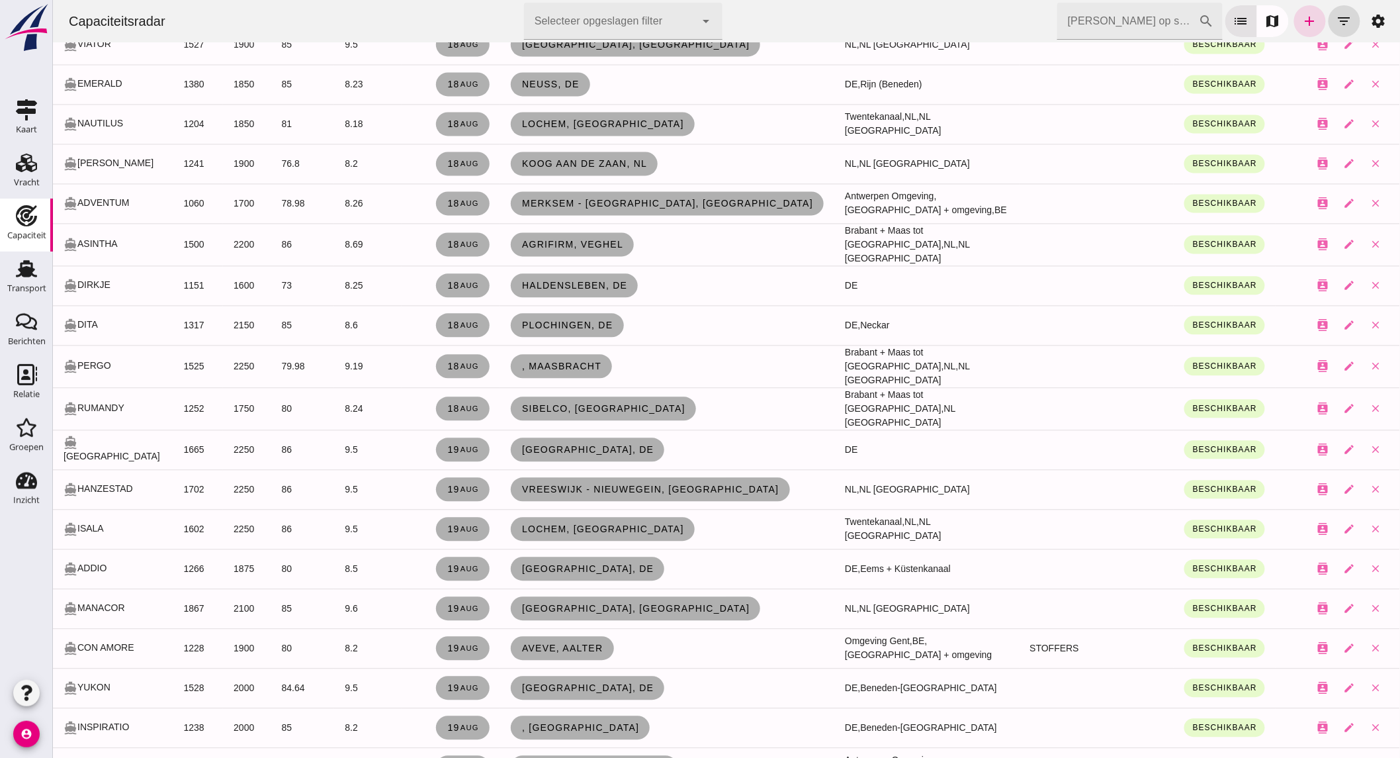
scroll to position [1017, 0]
